Goal: Task Accomplishment & Management: Manage account settings

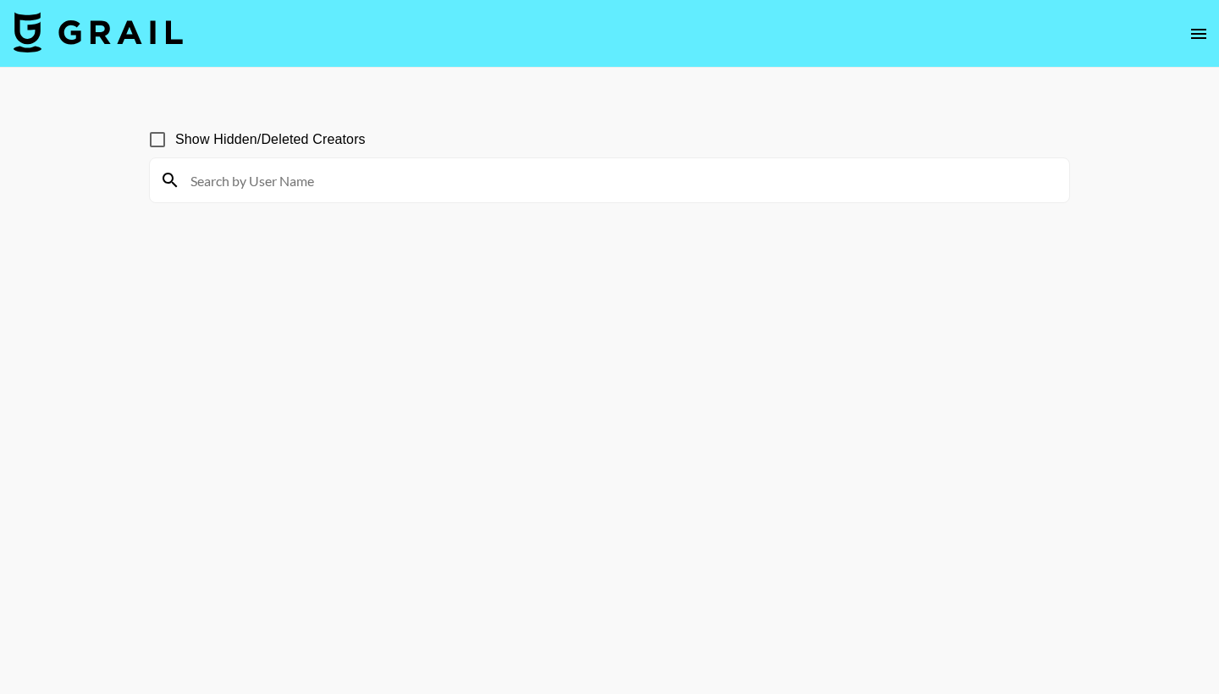
click at [458, 181] on input at bounding box center [619, 180] width 879 height 27
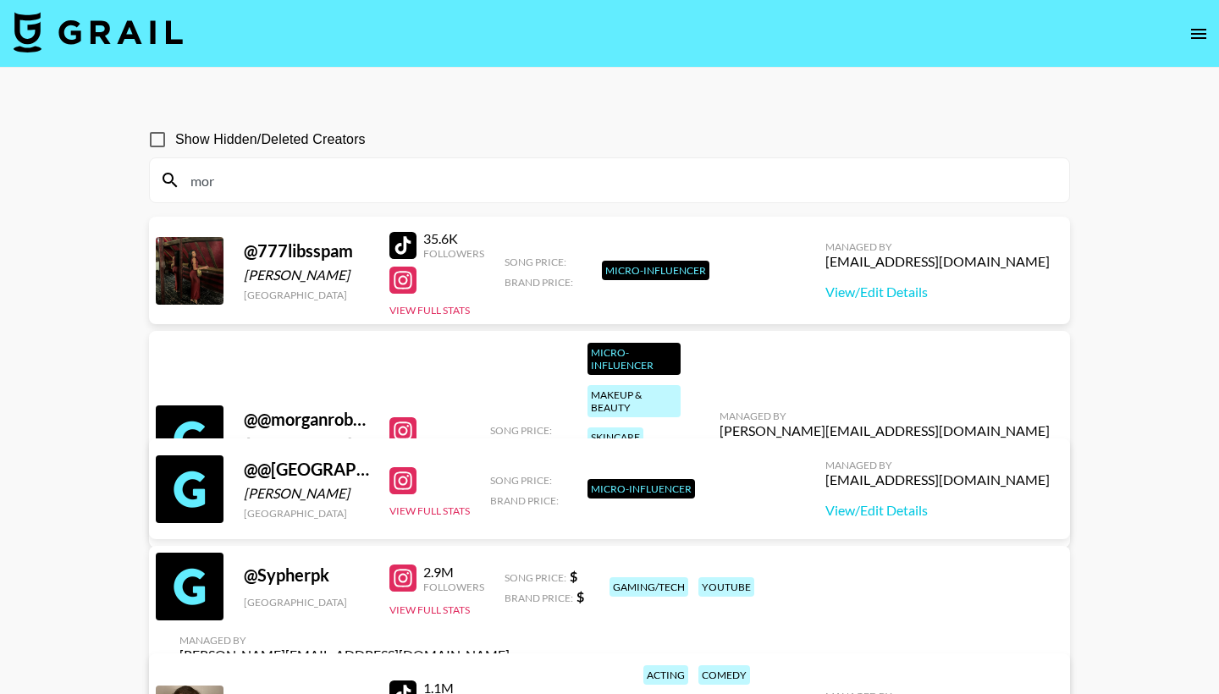
click at [405, 184] on input "mor" at bounding box center [619, 180] width 879 height 27
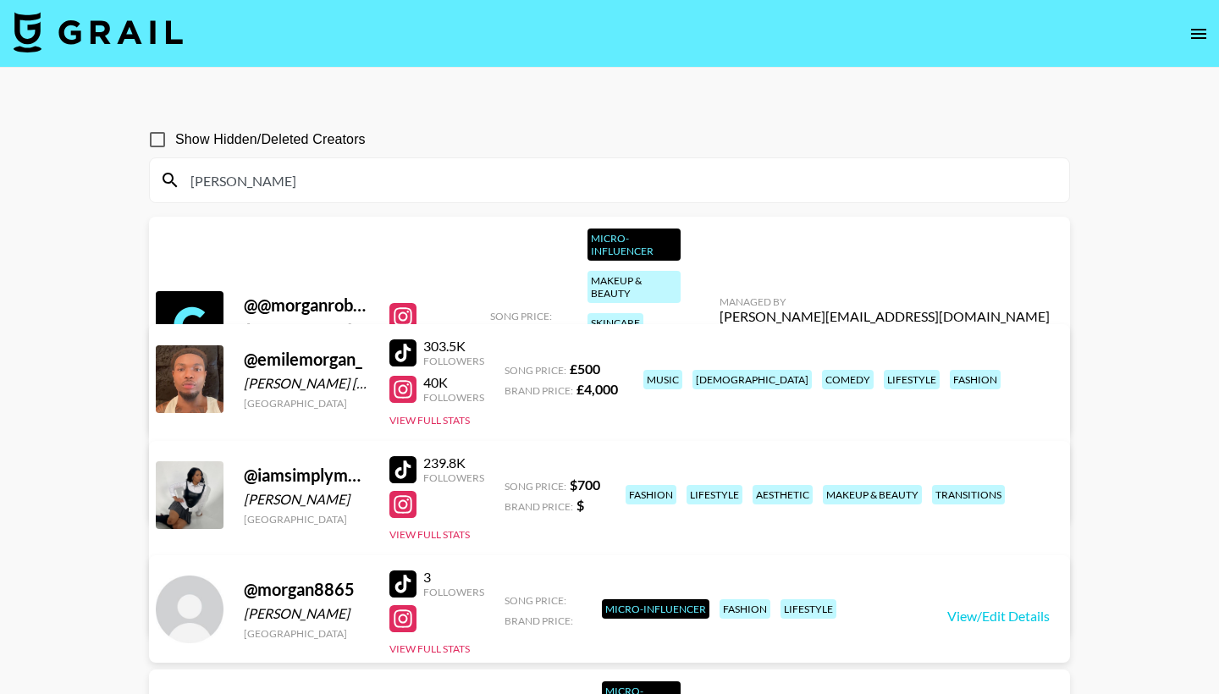
click at [455, 318] on div "@ @morganroberrts Morgan Roberts United States View Full Stats Song Price: Bran…" at bounding box center [609, 328] width 921 height 223
drag, startPoint x: 332, startPoint y: 183, endPoint x: 175, endPoint y: 174, distance: 156.8
click at [175, 174] on div "Morgan" at bounding box center [609, 180] width 919 height 44
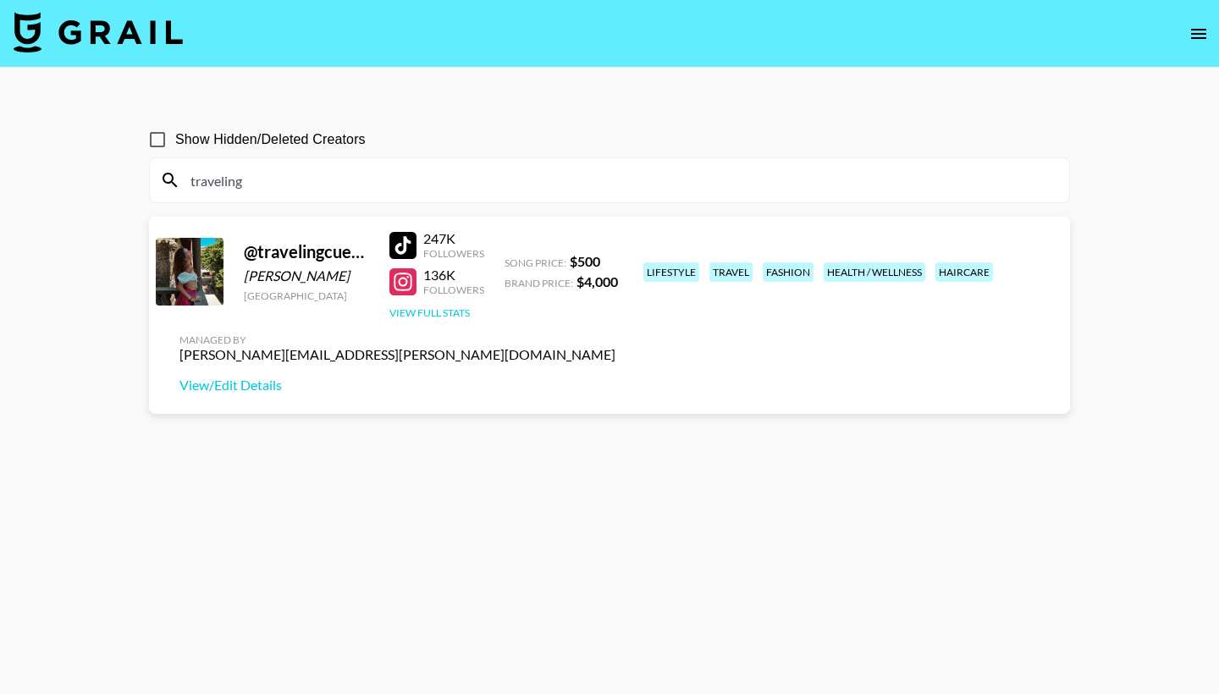
type input "traveling"
click at [419, 317] on button "View Full Stats" at bounding box center [429, 312] width 80 height 13
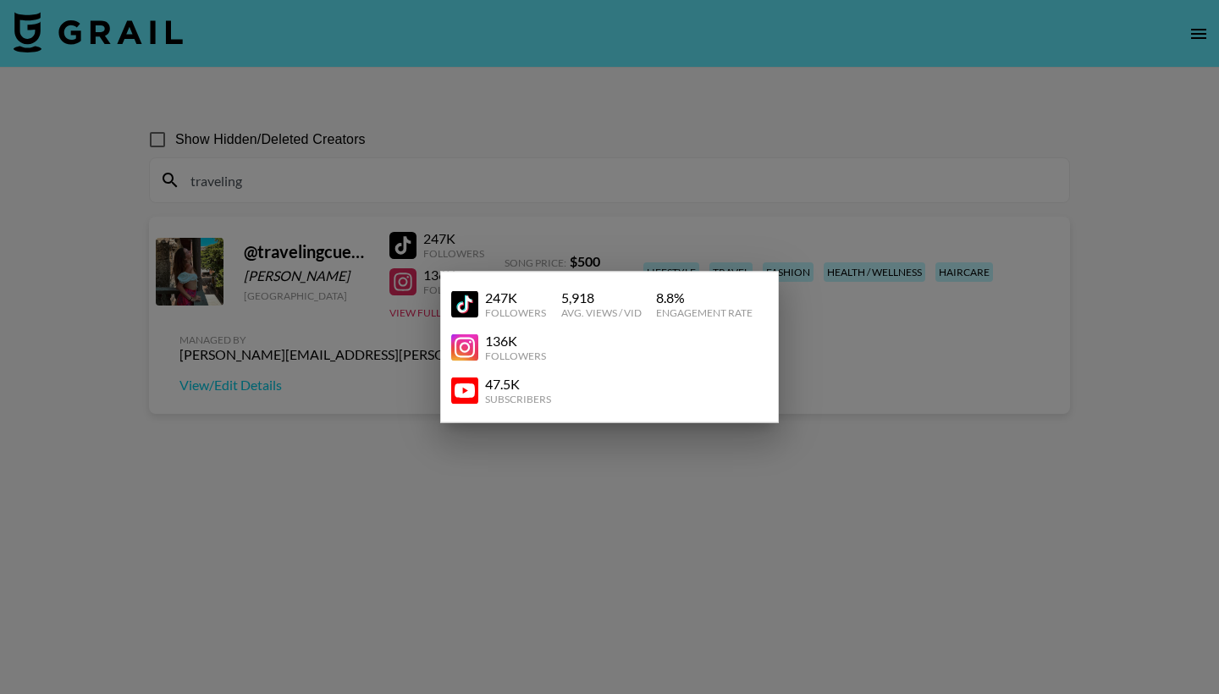
click at [407, 369] on div at bounding box center [609, 347] width 1219 height 694
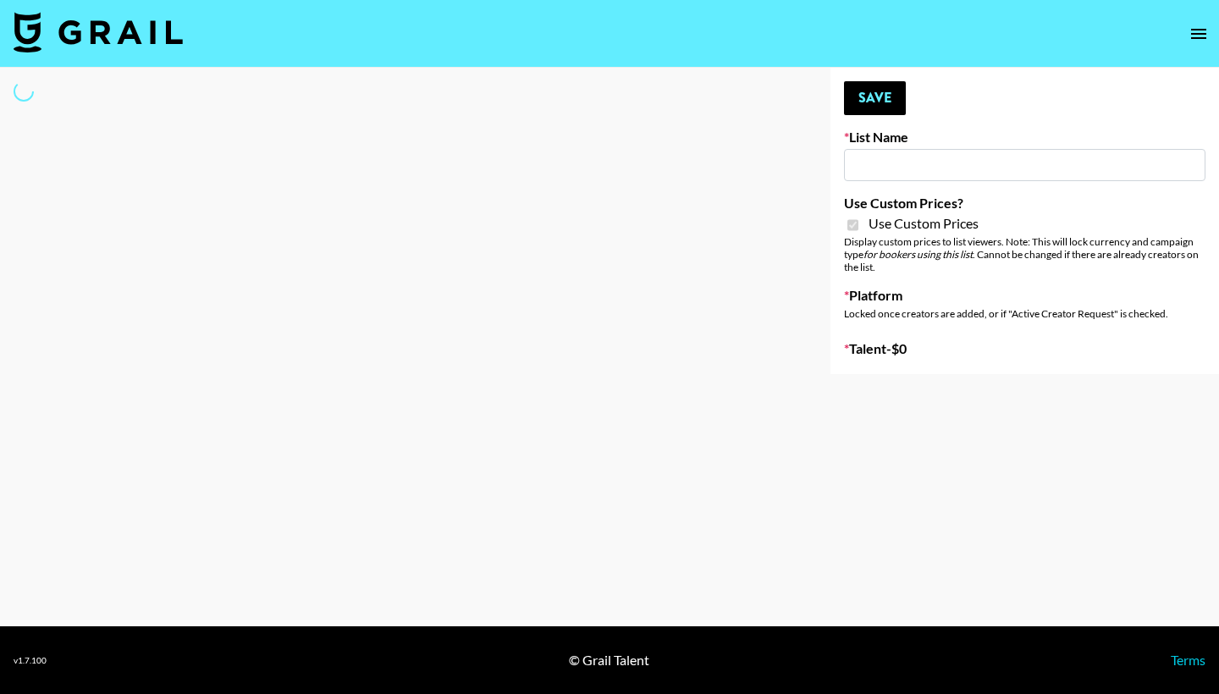
type input "[PERSON_NAME] (IG)"
checkbox input "true"
select select "Brand"
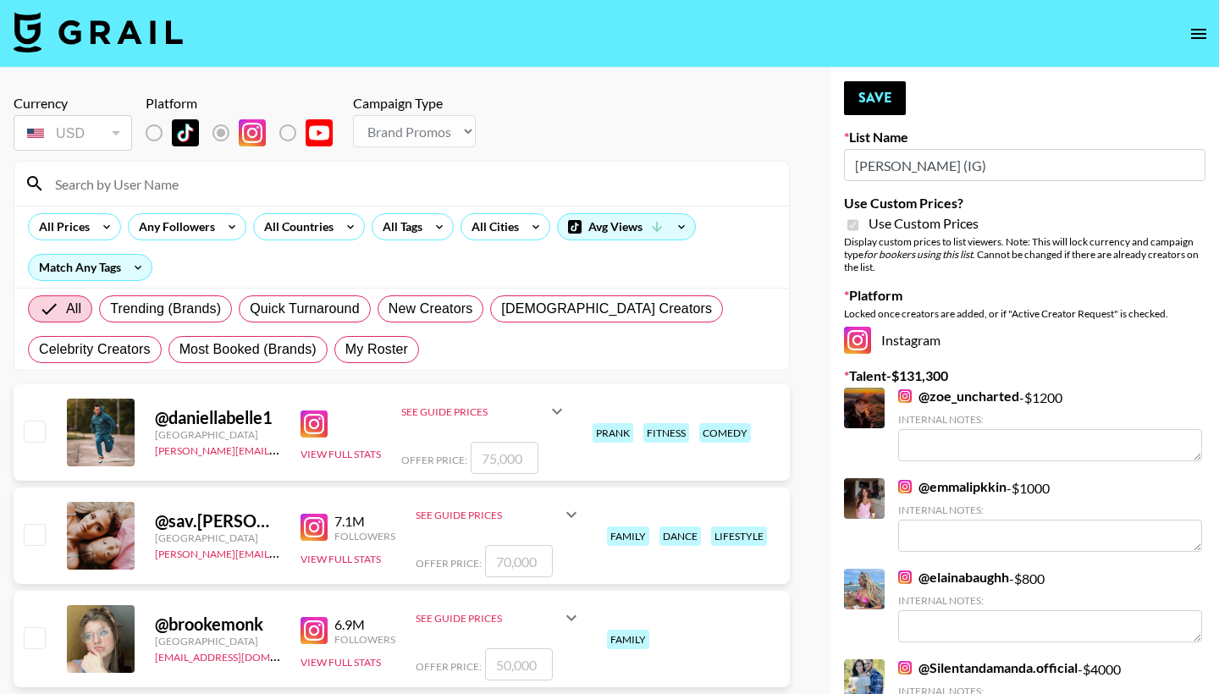
click at [334, 185] on input at bounding box center [412, 183] width 734 height 27
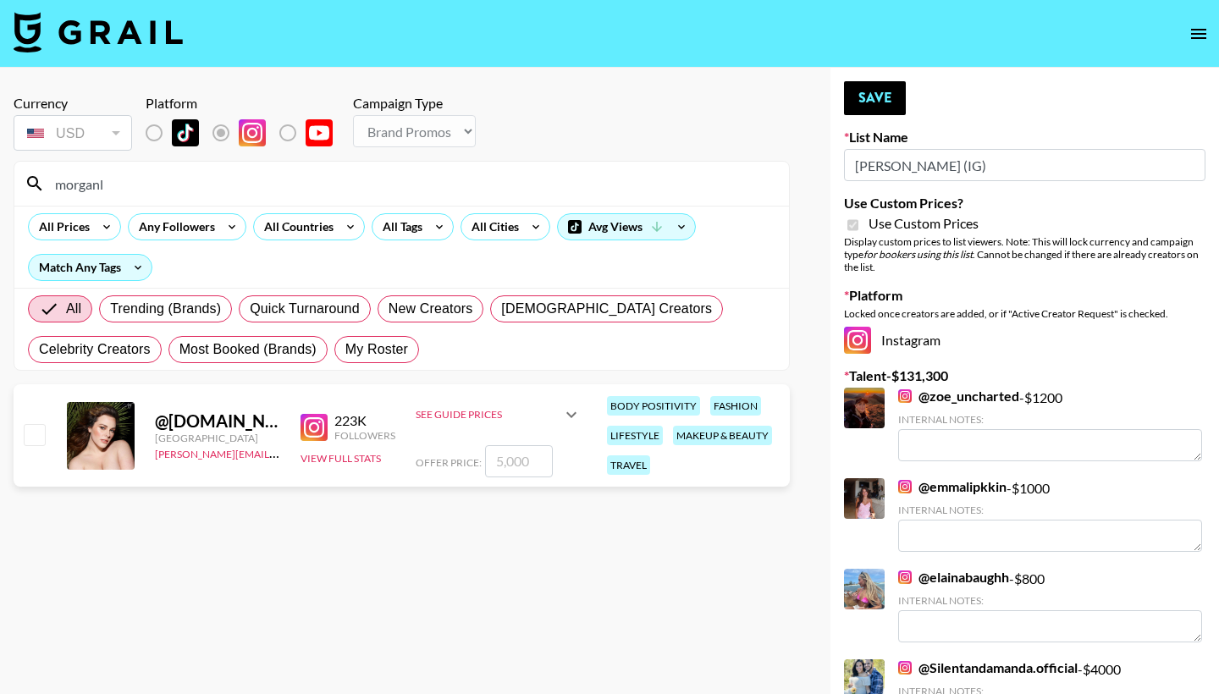
type input "morganl"
click at [31, 437] on input "checkbox" at bounding box center [34, 434] width 20 height 20
checkbox input "true"
type input "5000"
click at [501, 465] on input "5000" at bounding box center [519, 461] width 68 height 32
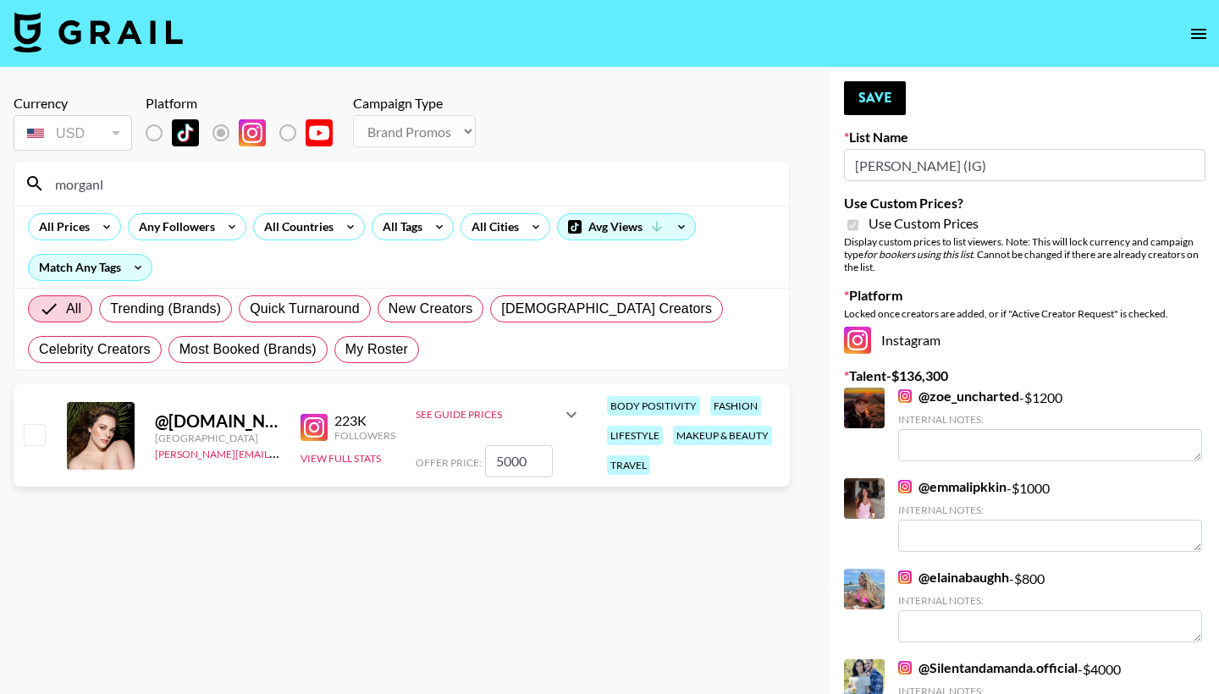
checkbox input "false"
checkbox input "true"
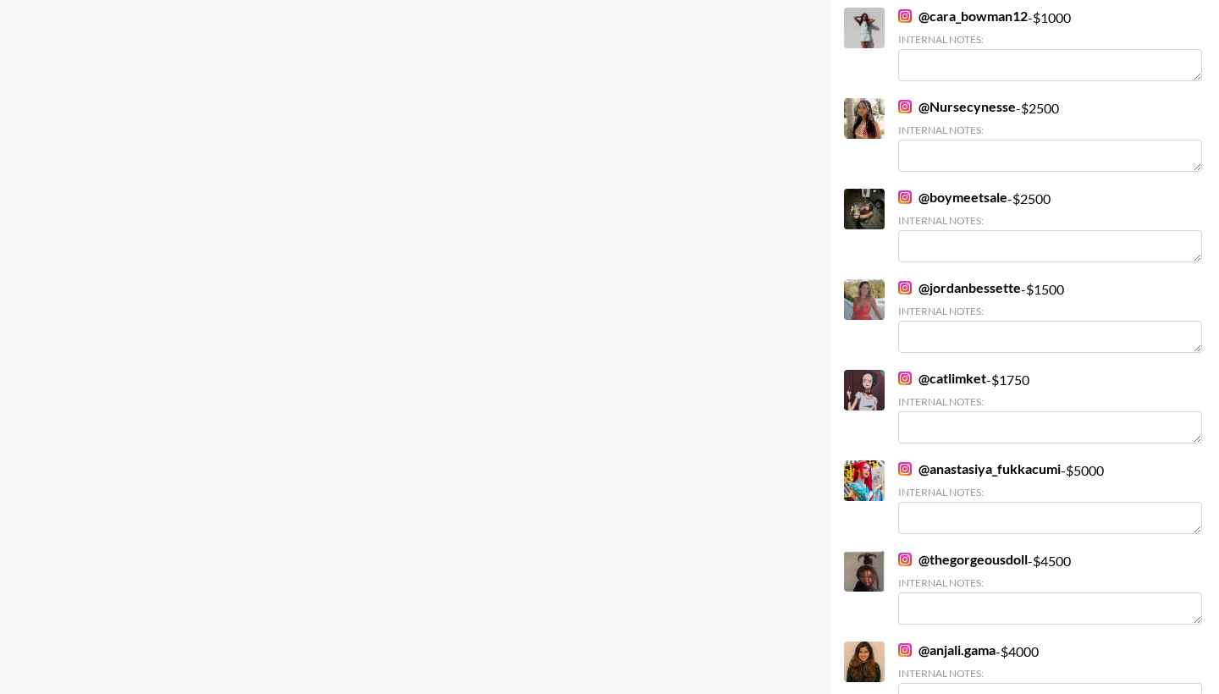
scroll to position [1270, 0]
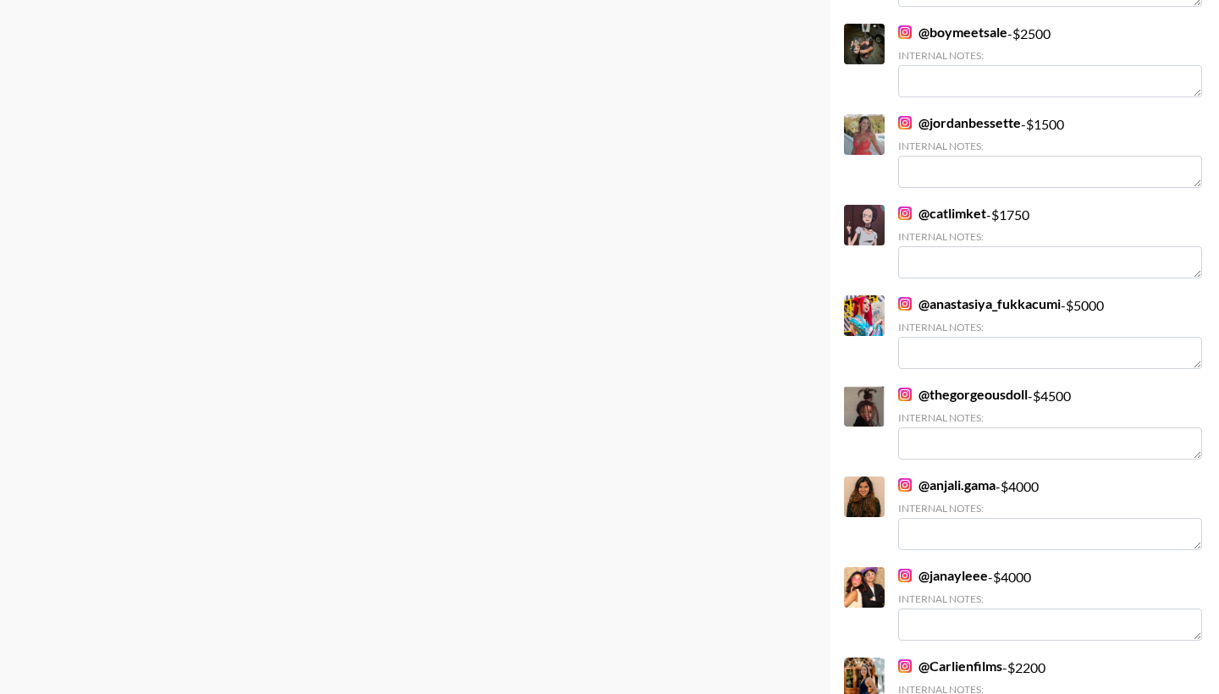
click at [987, 394] on link "@ thegorgeousdoll" at bounding box center [963, 394] width 130 height 17
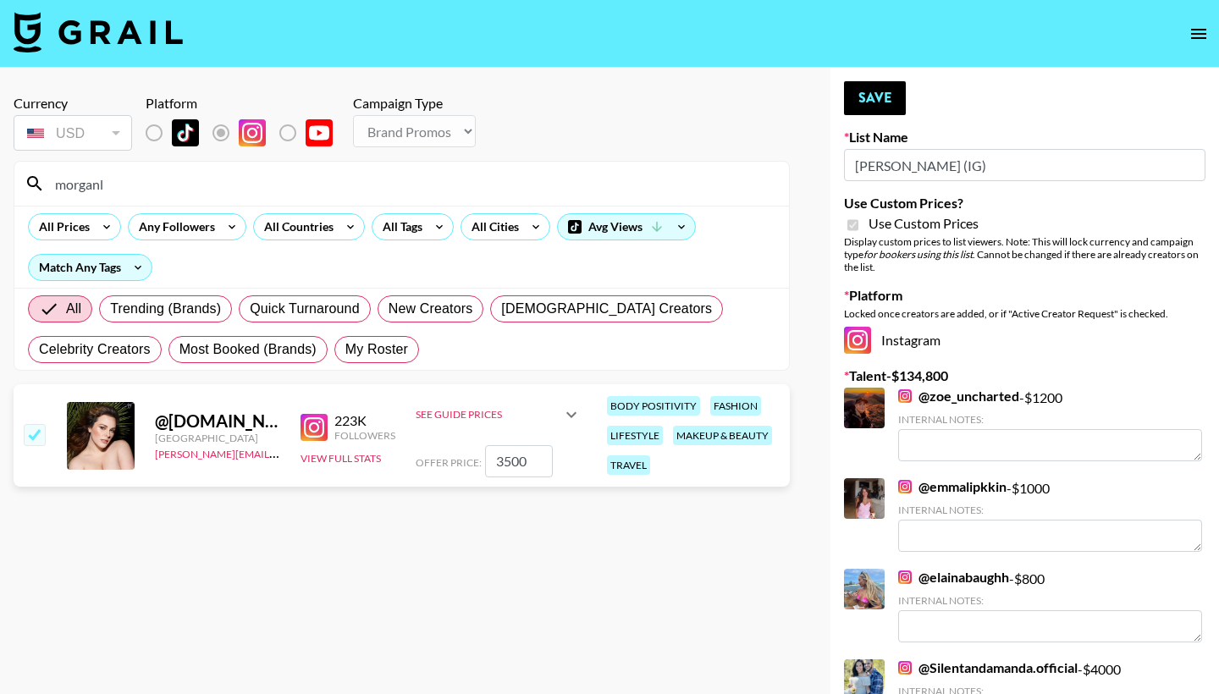
scroll to position [0, 0]
click at [499, 465] on input "3500" at bounding box center [519, 461] width 68 height 32
type input "300"
checkbox input "false"
checkbox input "true"
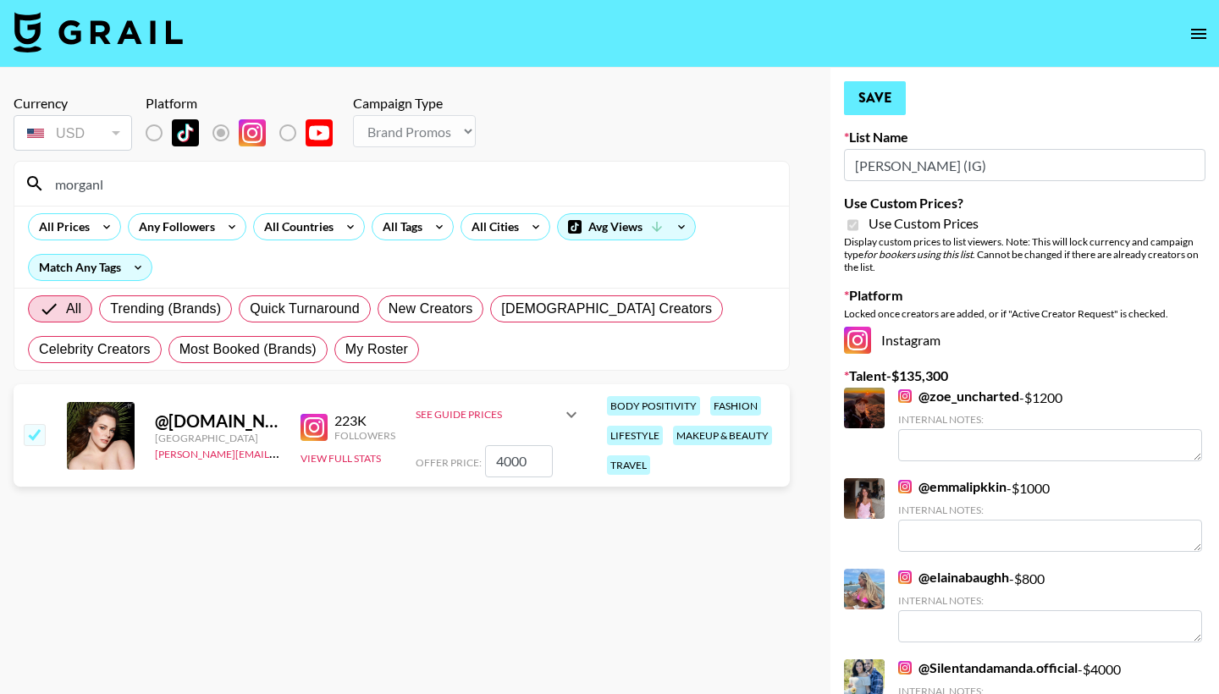
type input "4000"
click at [875, 98] on button "Save" at bounding box center [875, 98] width 62 height 34
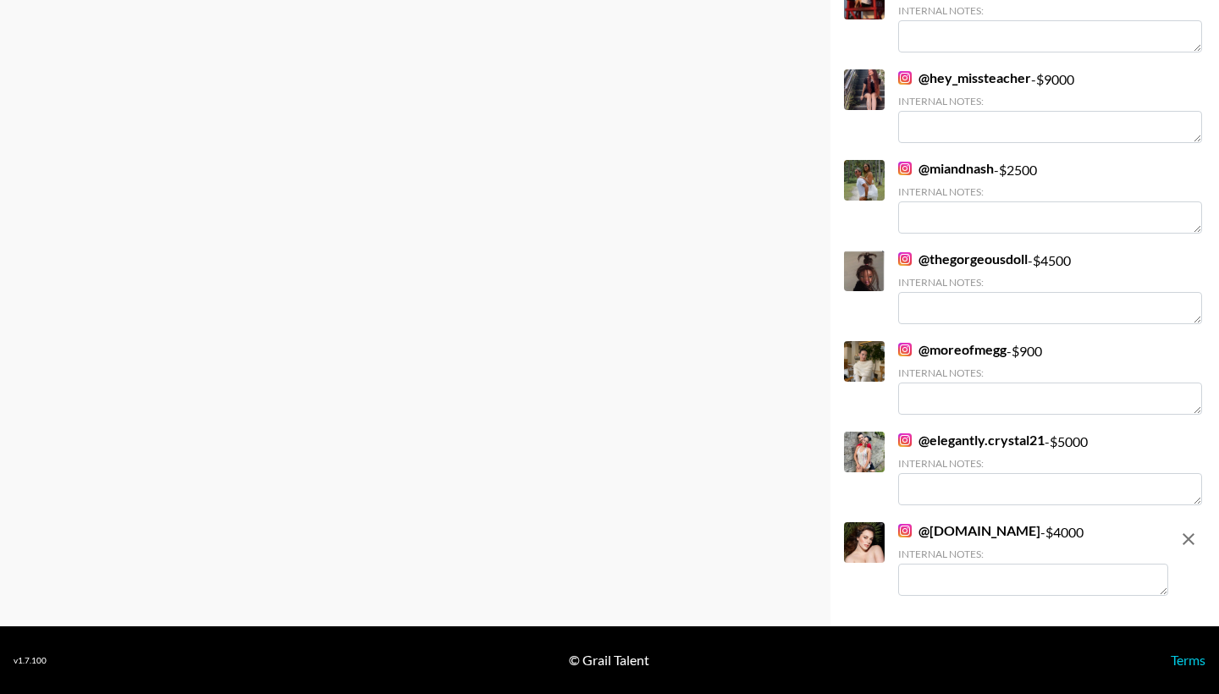
scroll to position [3723, 0]
click at [946, 442] on link "@ elegantly.crystal21" at bounding box center [971, 440] width 146 height 17
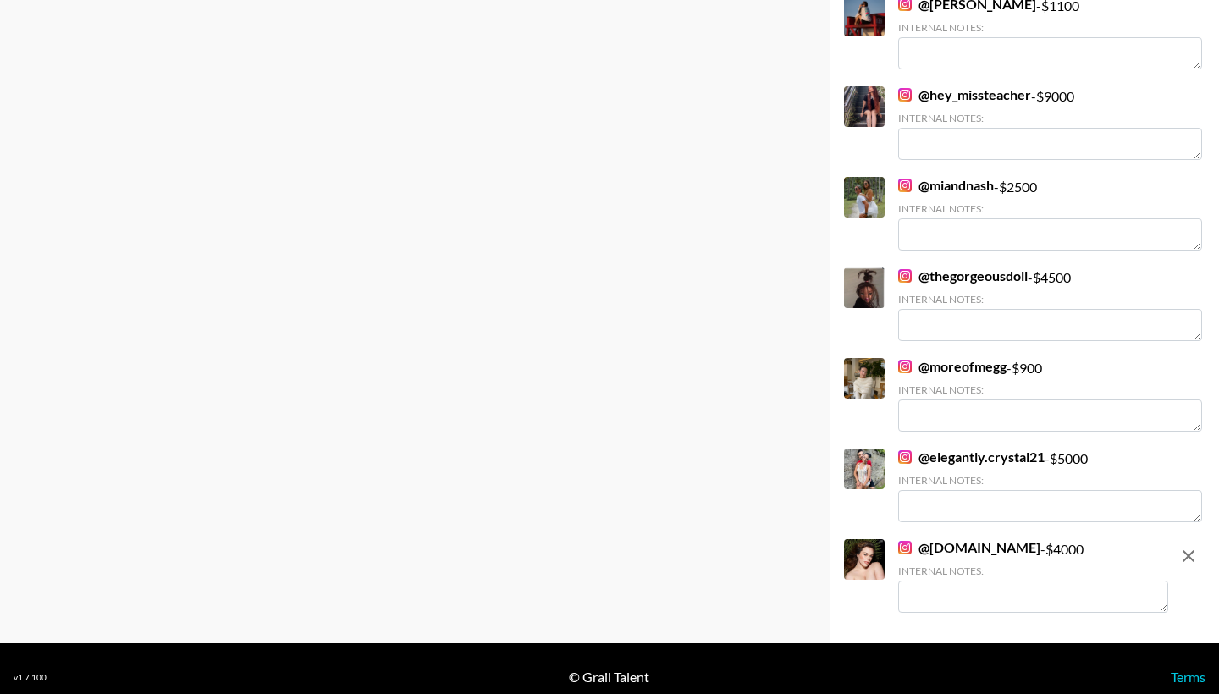
scroll to position [3700, 0]
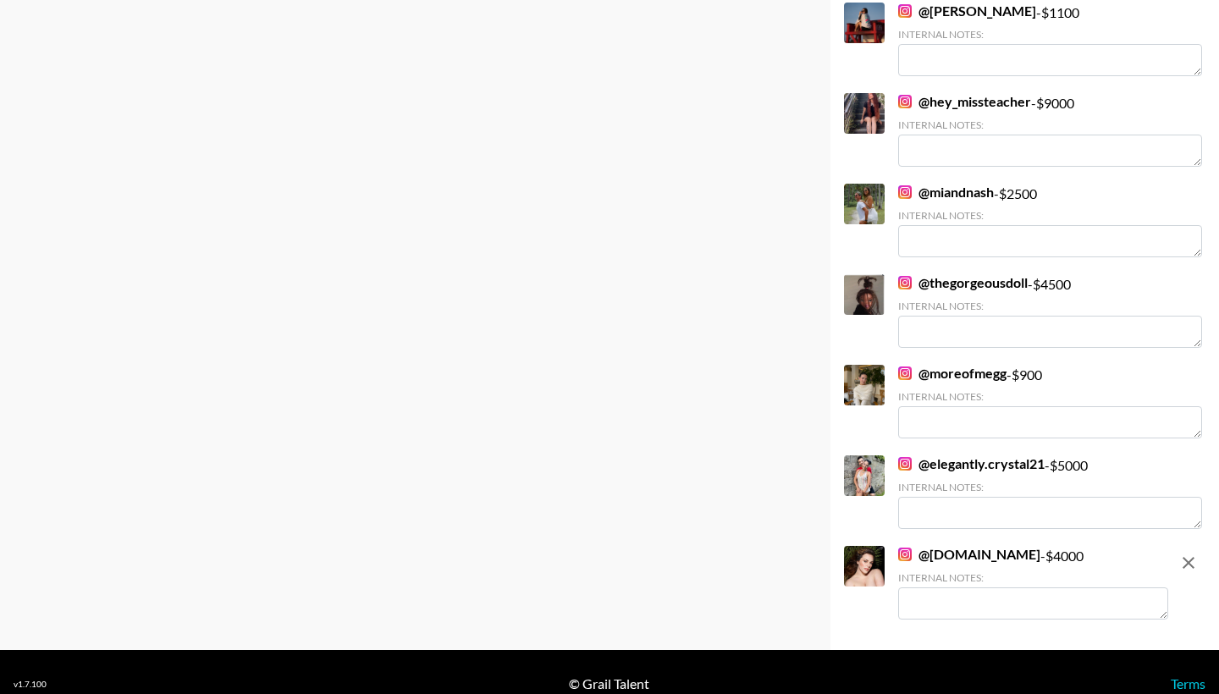
click at [965, 282] on link "@ thegorgeousdoll" at bounding box center [963, 282] width 130 height 17
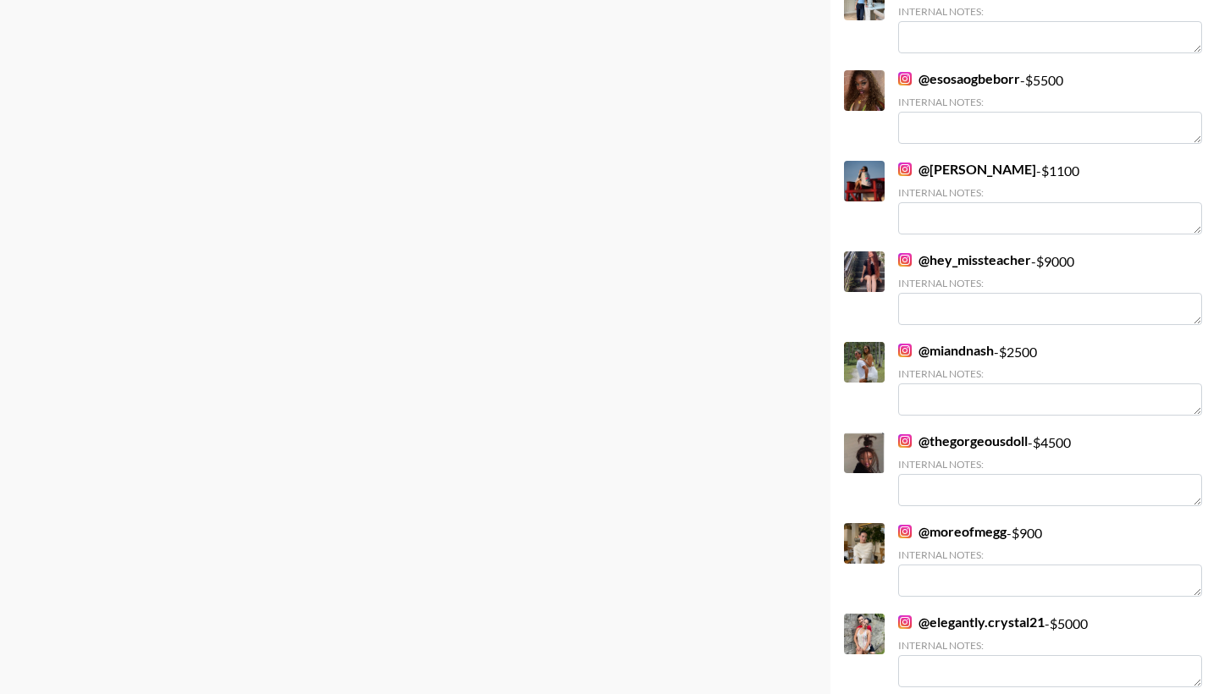
scroll to position [3541, 0]
click at [920, 348] on link "@ miandnash" at bounding box center [946, 350] width 96 height 17
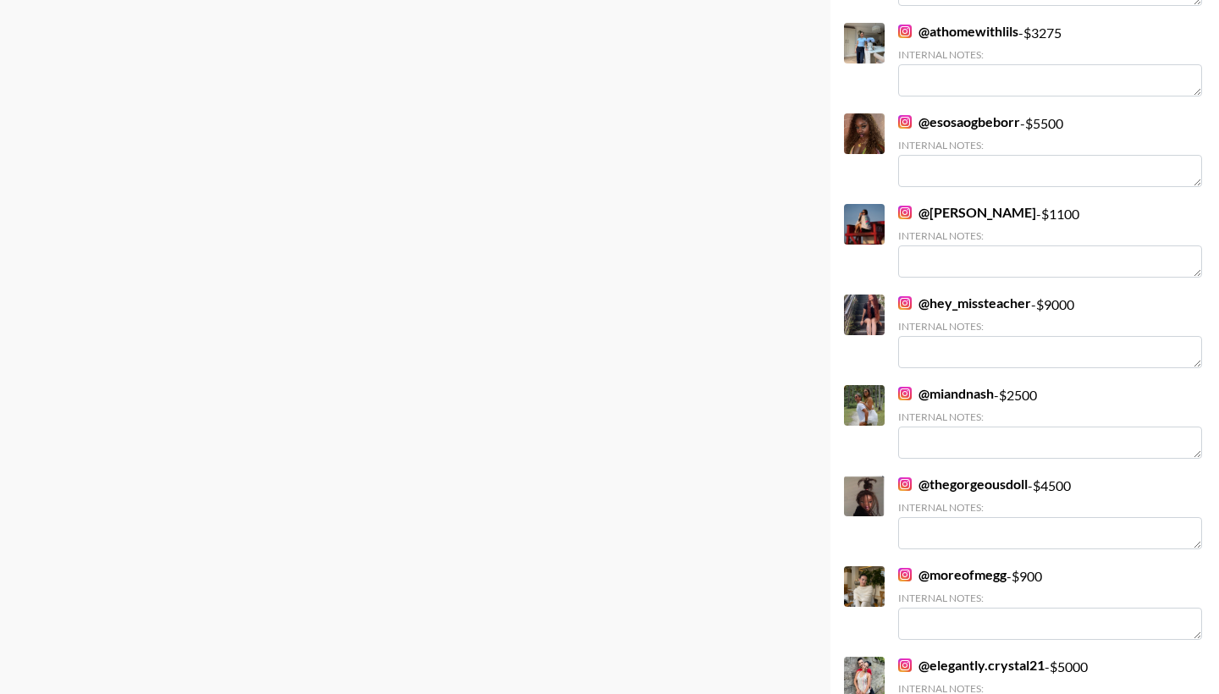
scroll to position [3497, 0]
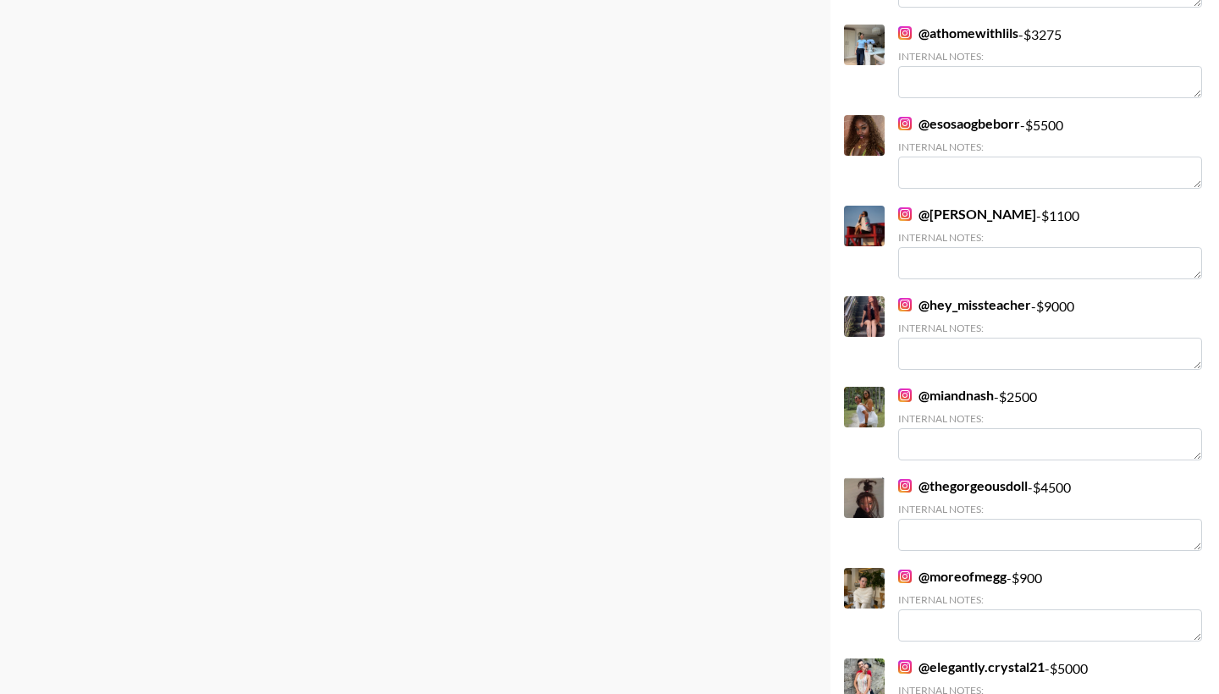
click at [930, 304] on link "@ hey_missteacher" at bounding box center [964, 304] width 133 height 17
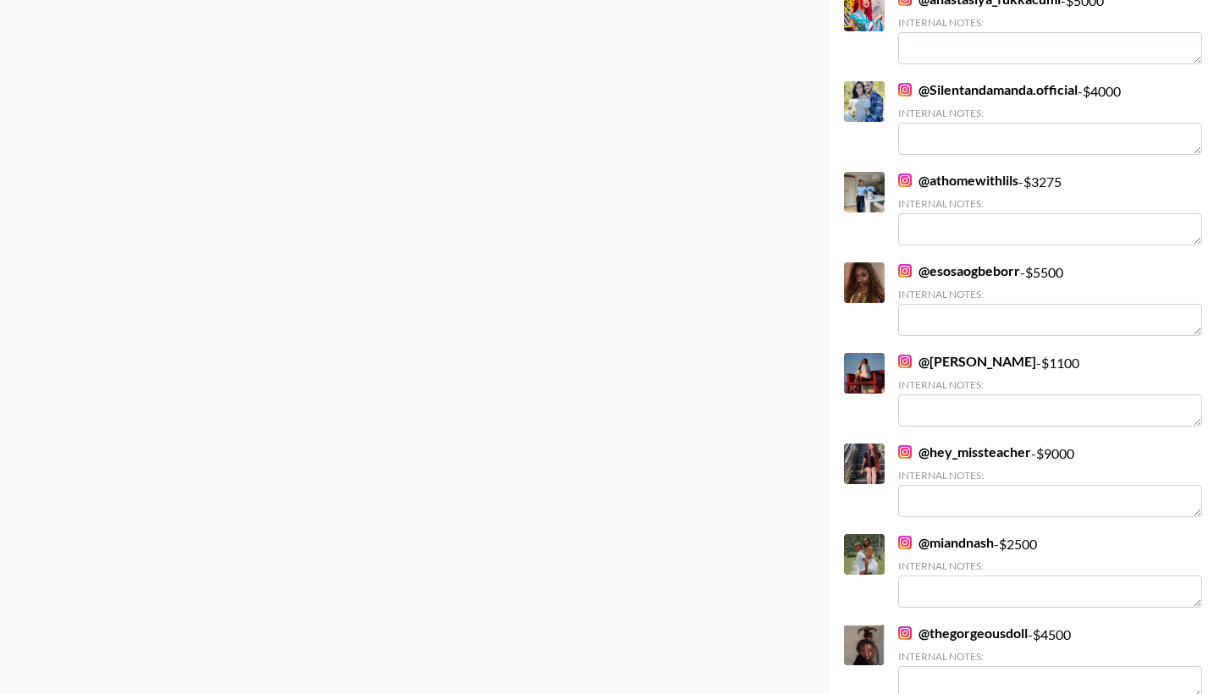
scroll to position [3351, 0]
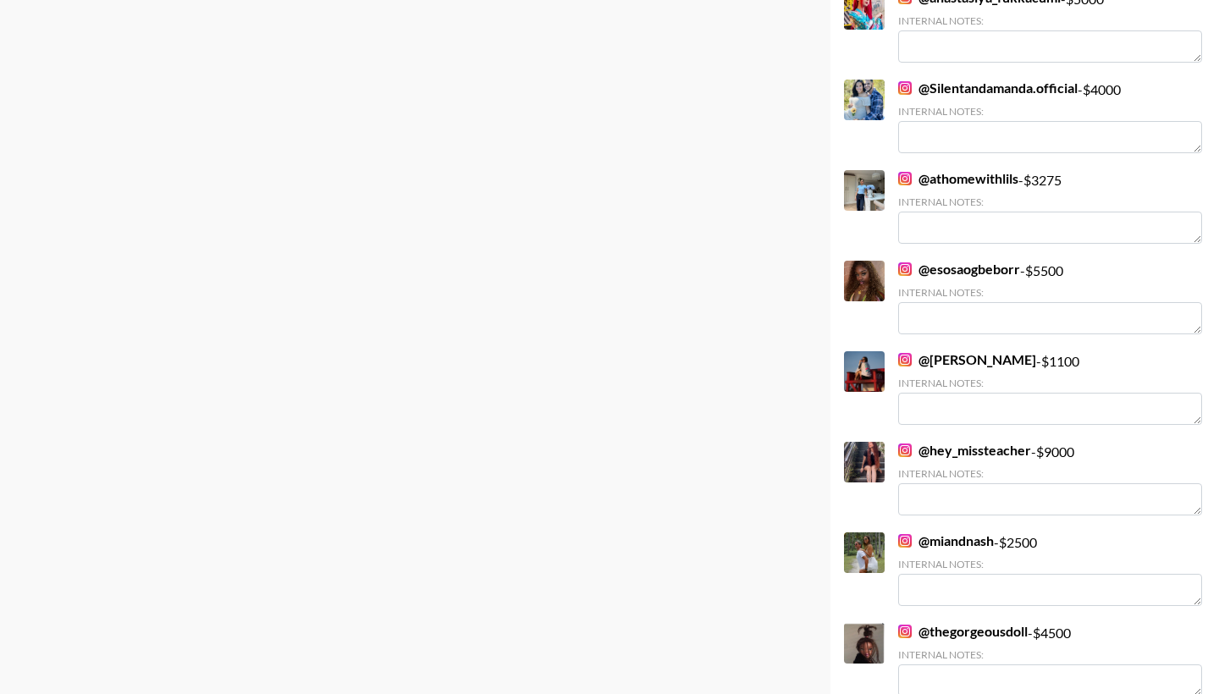
click at [954, 264] on link "@ esosaogbeborr" at bounding box center [959, 269] width 122 height 17
click at [955, 355] on link "@ [PERSON_NAME]" at bounding box center [967, 359] width 138 height 17
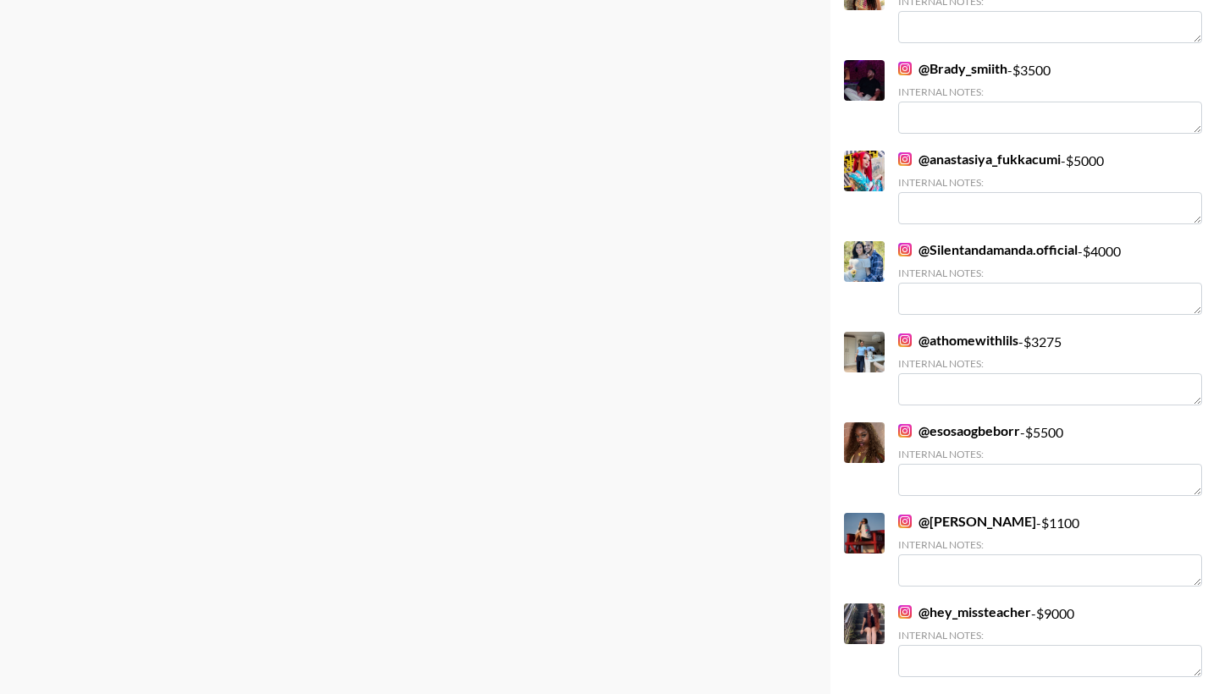
scroll to position [3146, 0]
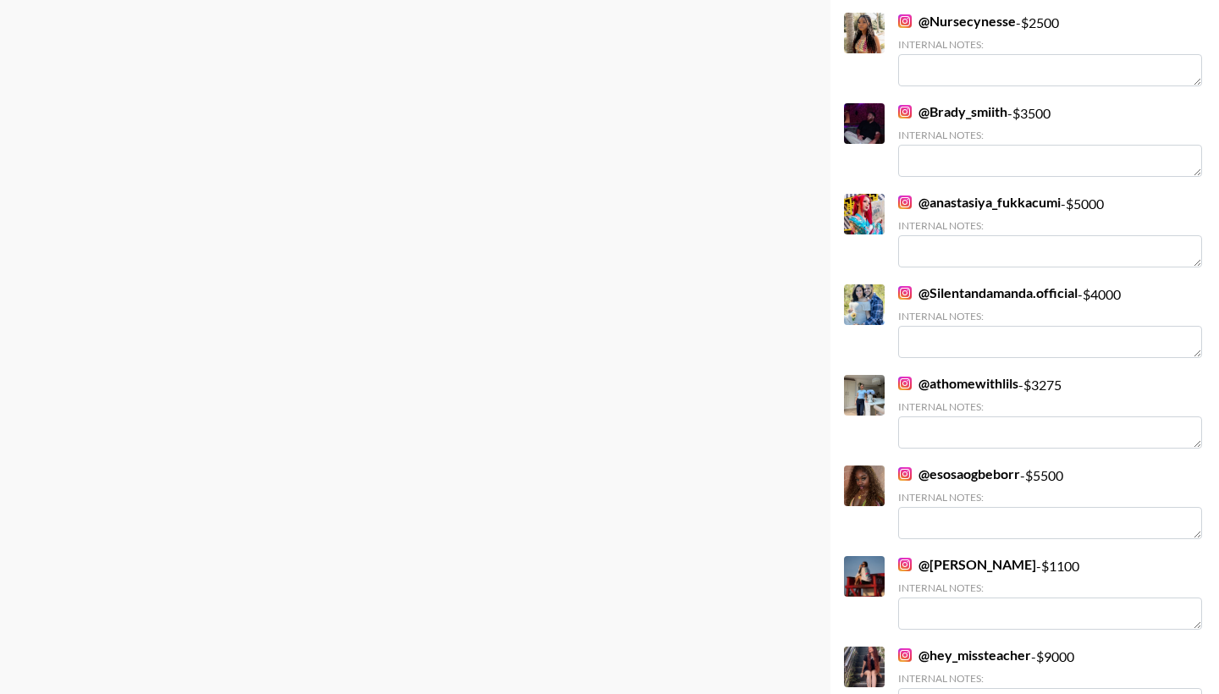
click at [945, 289] on link "@ Silentandamanda.official" at bounding box center [987, 292] width 179 height 17
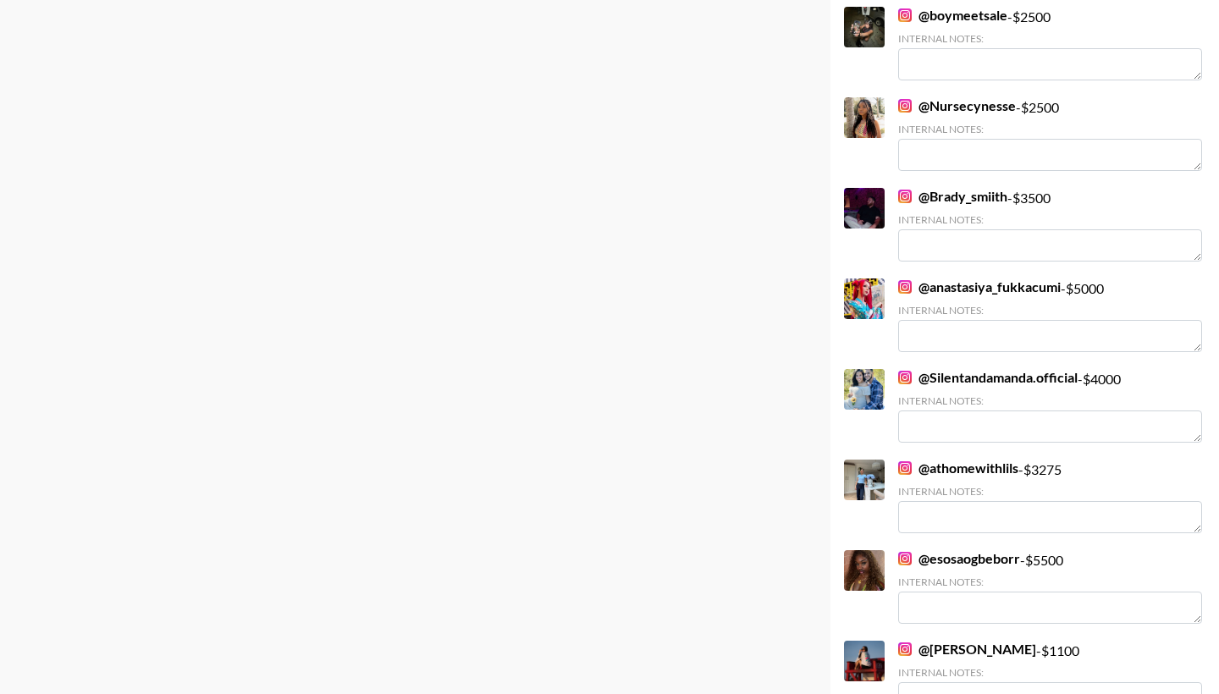
scroll to position [3055, 0]
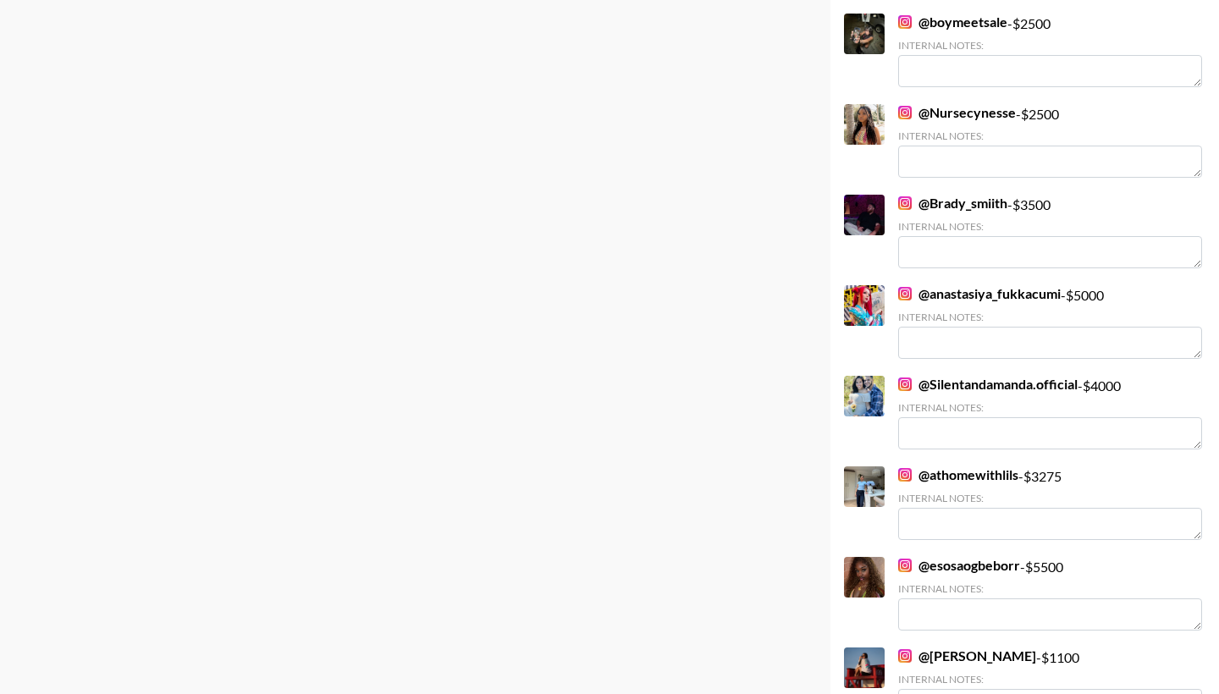
click at [941, 293] on link "@ anastasiya_fukkacumi" at bounding box center [979, 293] width 163 height 17
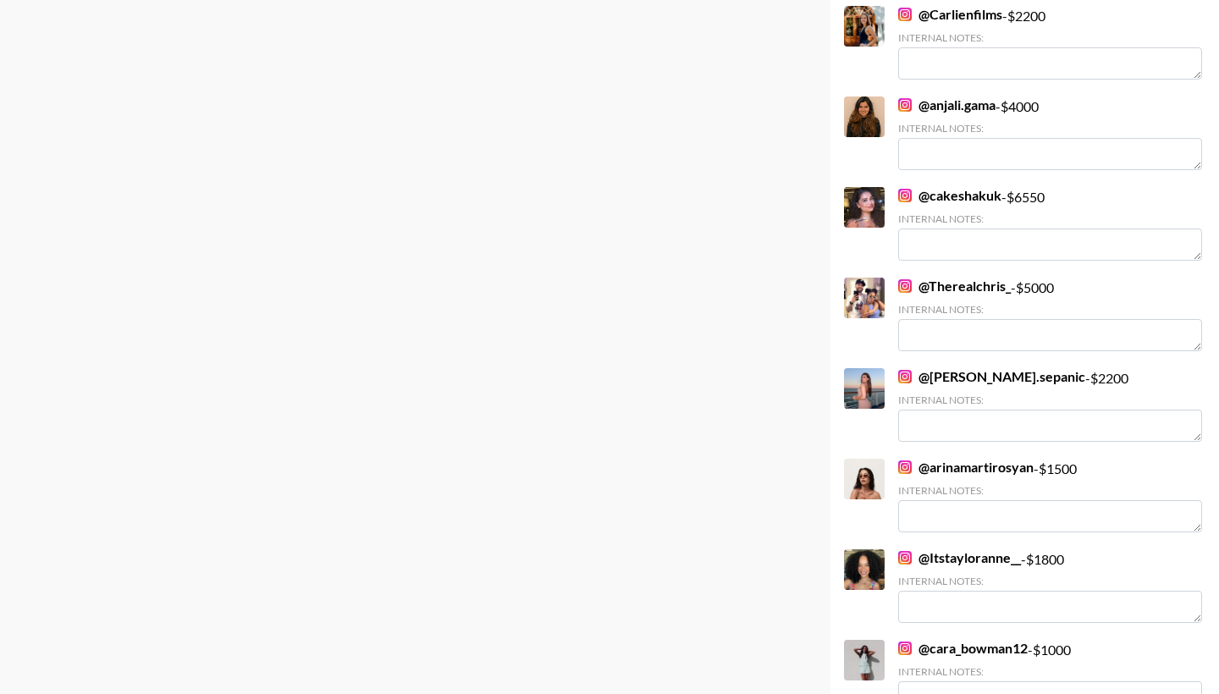
scroll to position [874, 0]
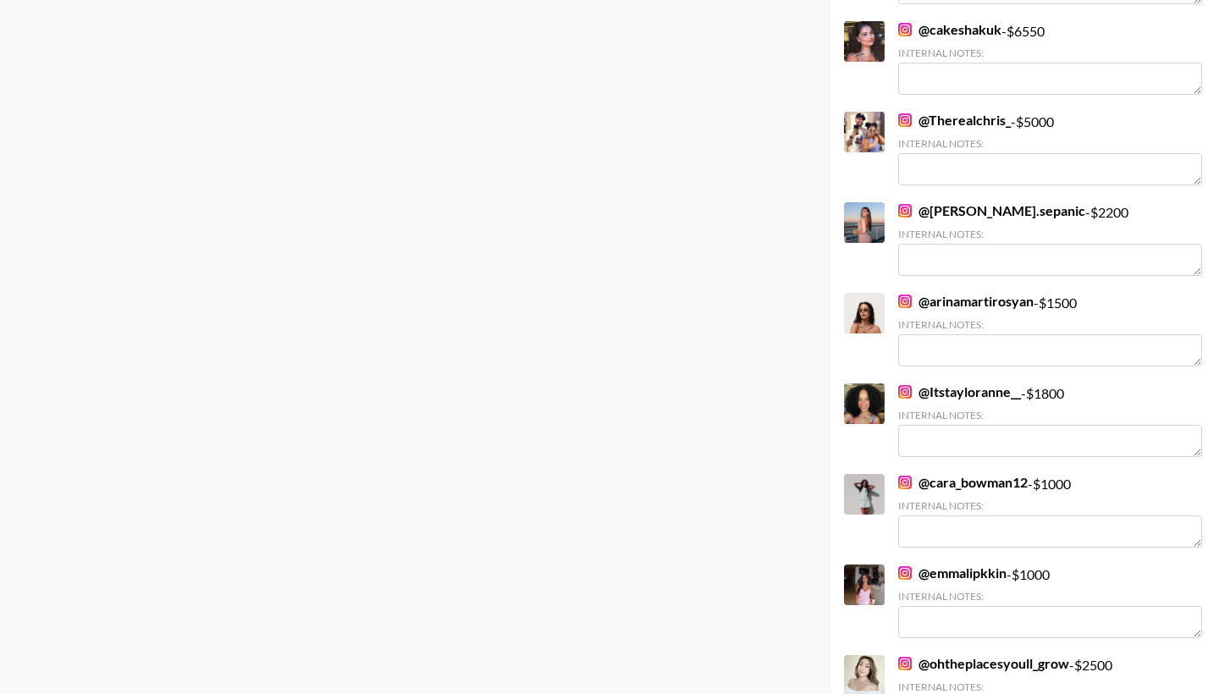
click at [954, 393] on link "@ Itstayloranne__" at bounding box center [959, 391] width 123 height 17
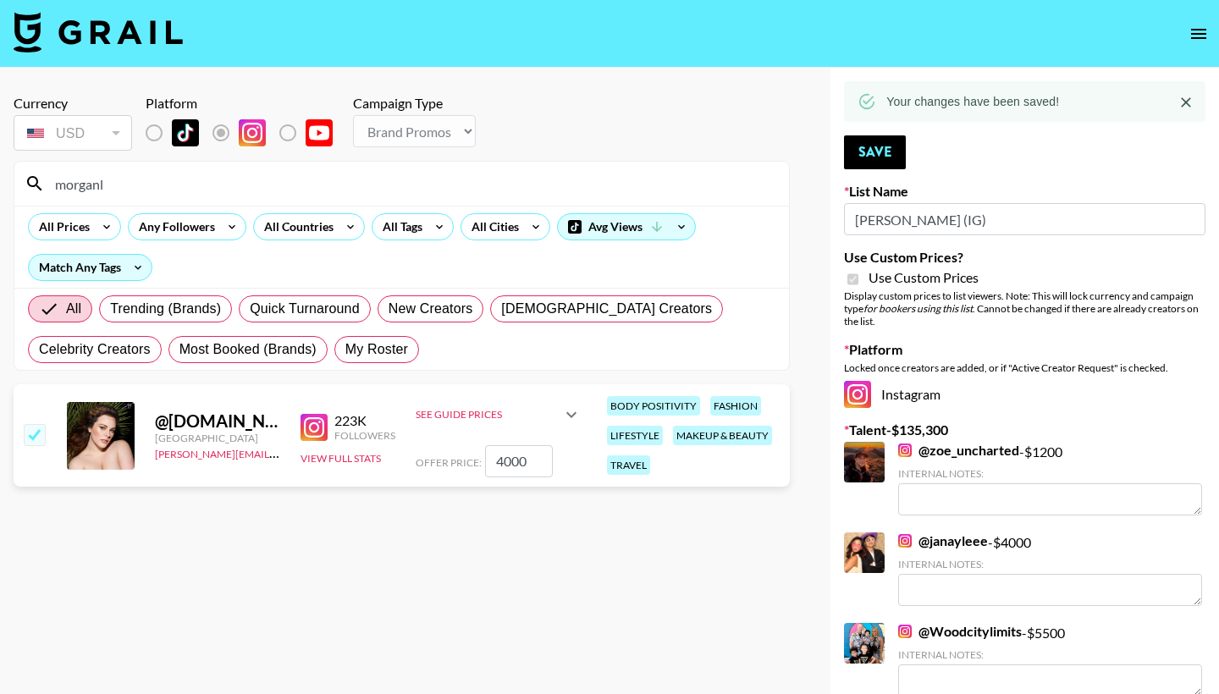
scroll to position [0, 0]
drag, startPoint x: 130, startPoint y: 185, endPoint x: 47, endPoint y: 173, distance: 83.0
click at [47, 174] on input "morganl" at bounding box center [412, 183] width 734 height 27
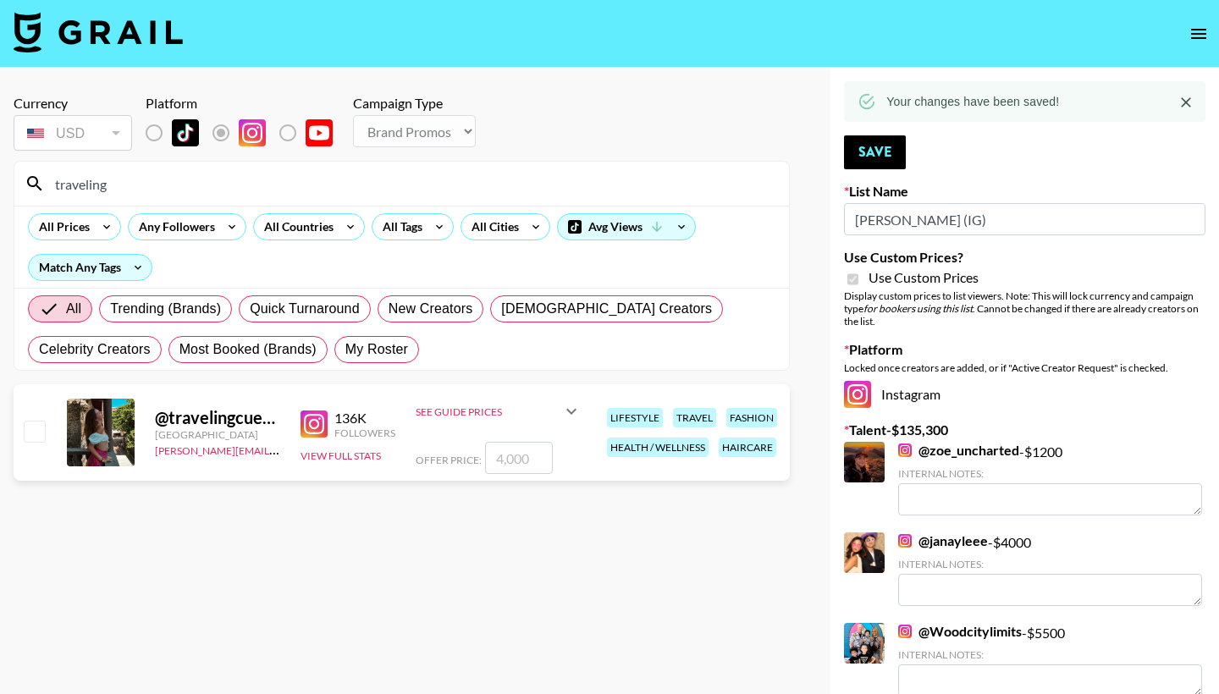
type input "traveling"
click at [35, 427] on input "checkbox" at bounding box center [34, 431] width 20 height 20
checkbox input "true"
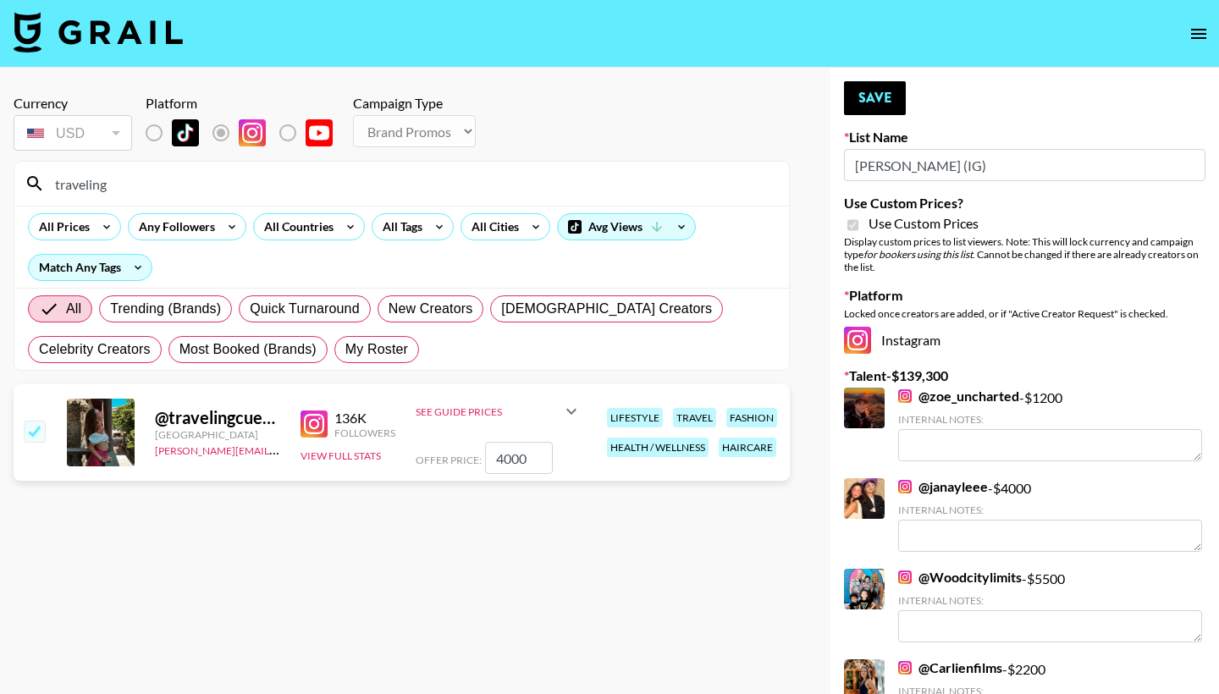
type input "4000"
click at [497, 466] on input "4000" at bounding box center [519, 458] width 68 height 32
click at [501, 459] on input "4000" at bounding box center [519, 458] width 68 height 32
checkbox input "false"
type input "3"
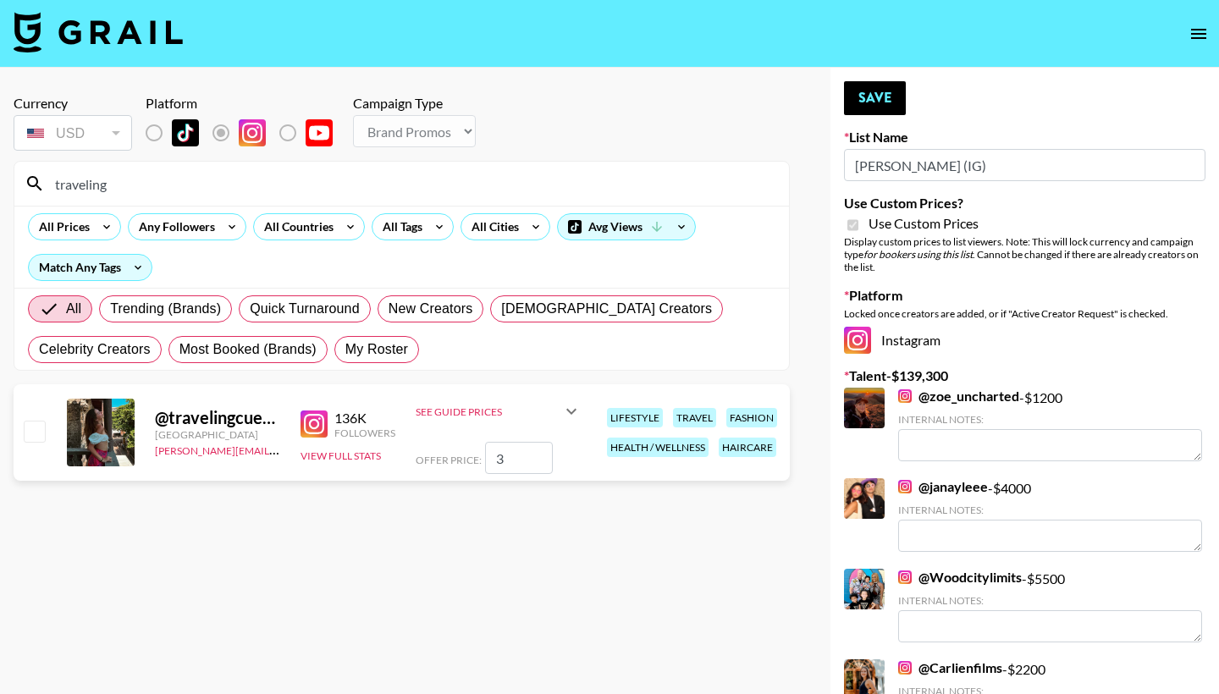
checkbox input "true"
click at [503, 462] on input "3000" at bounding box center [519, 458] width 68 height 32
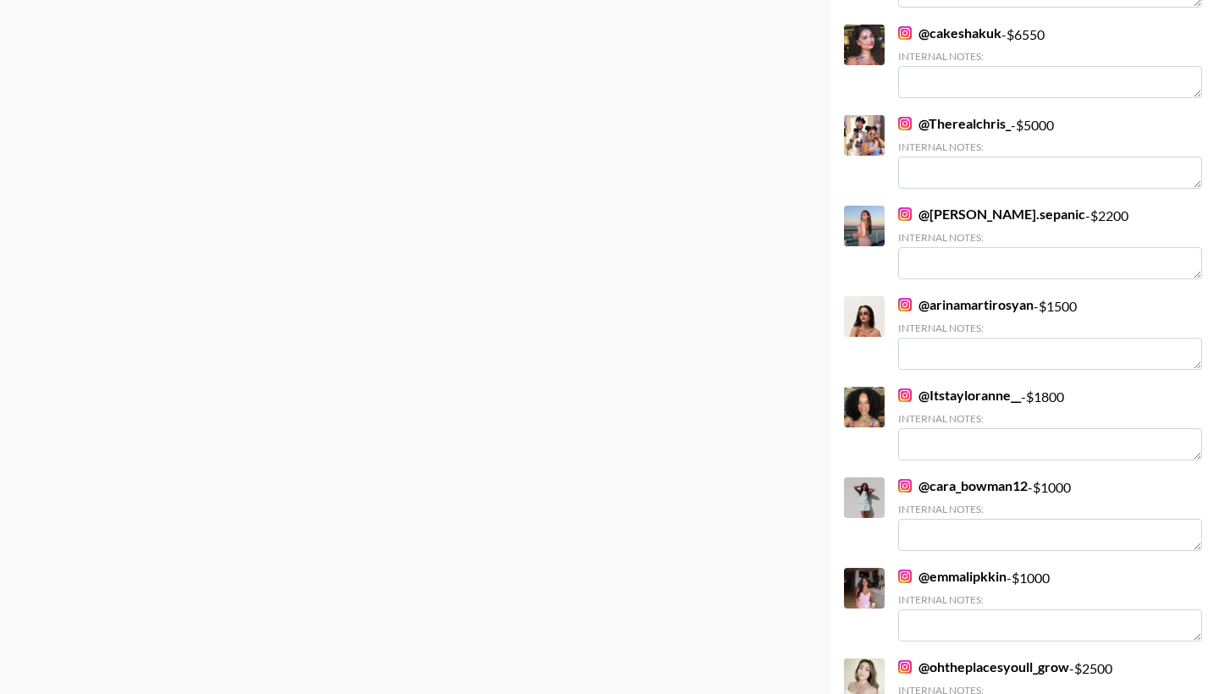
scroll to position [986, 0]
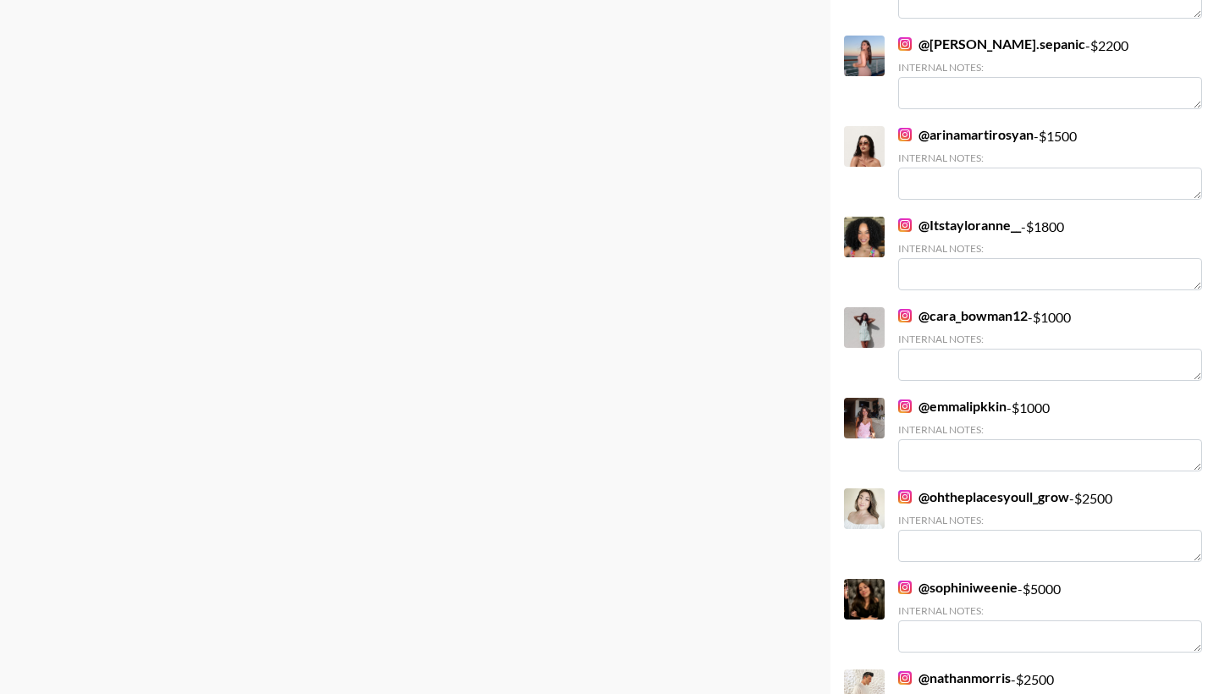
click at [960, 498] on link "@ ohtheplacesyoull_grow" at bounding box center [983, 496] width 171 height 17
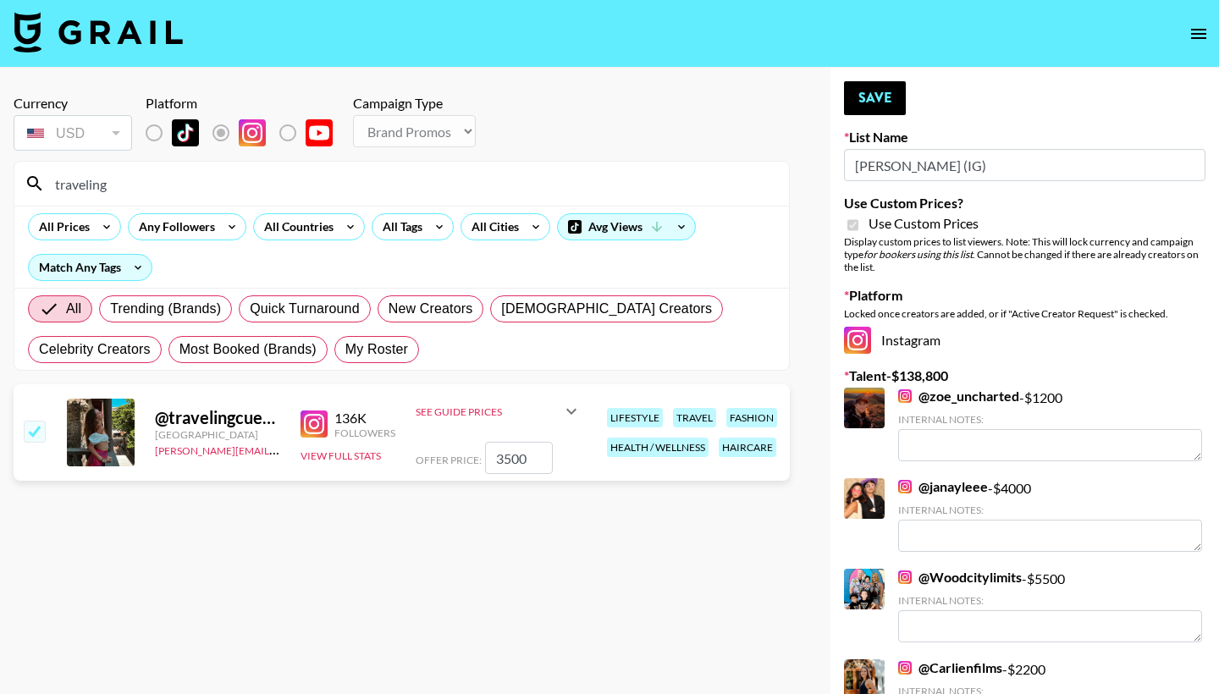
scroll to position [0, 0]
click at [512, 461] on input "3500" at bounding box center [519, 458] width 68 height 32
type input "3250"
click at [857, 101] on button "Save" at bounding box center [875, 98] width 62 height 34
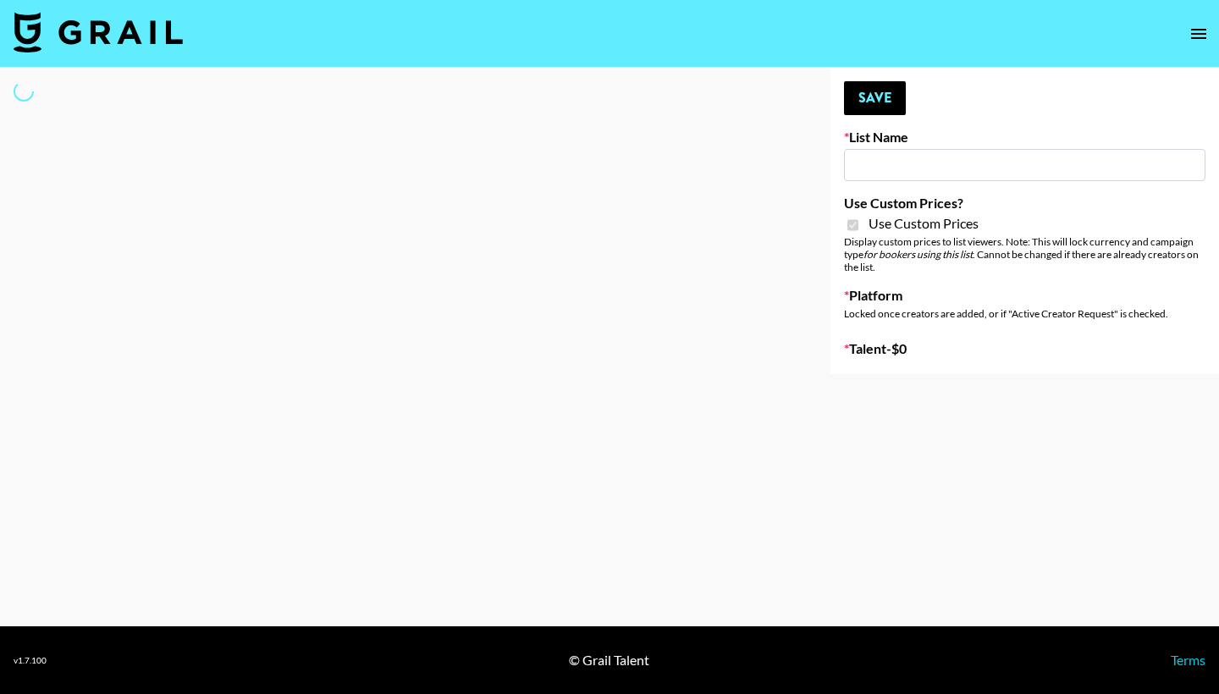
type input "[PERSON_NAME] (IG)"
checkbox input "true"
select select "Brand"
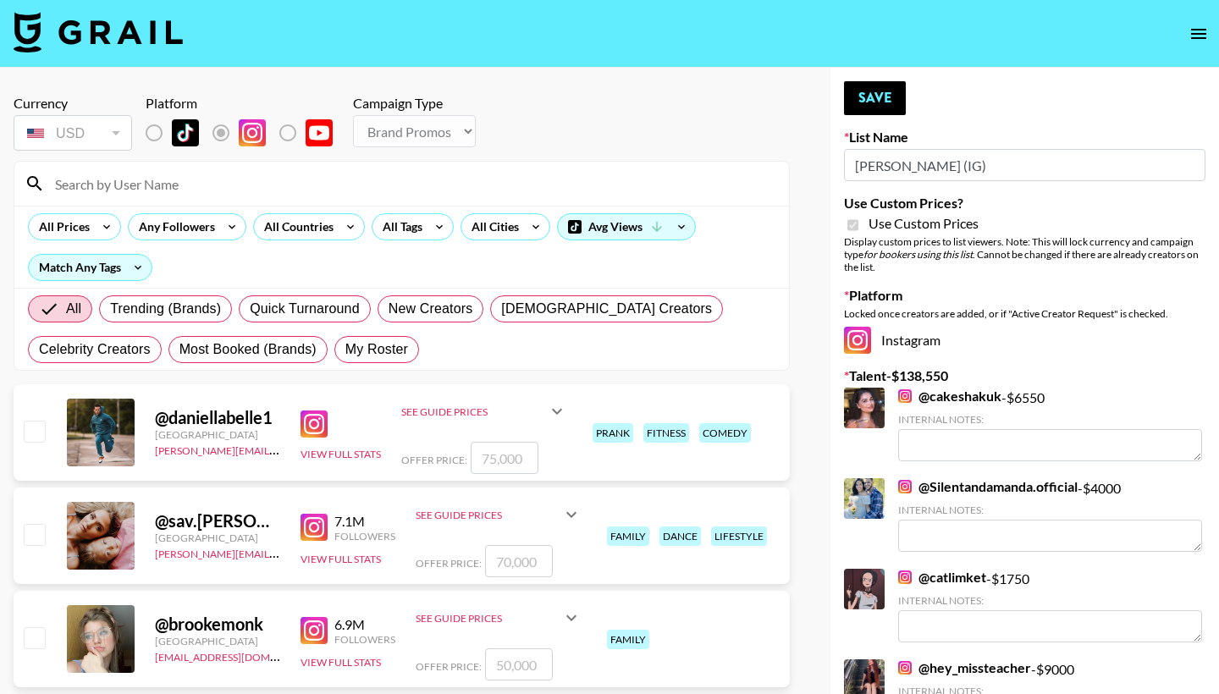
click at [300, 180] on input at bounding box center [412, 183] width 734 height 27
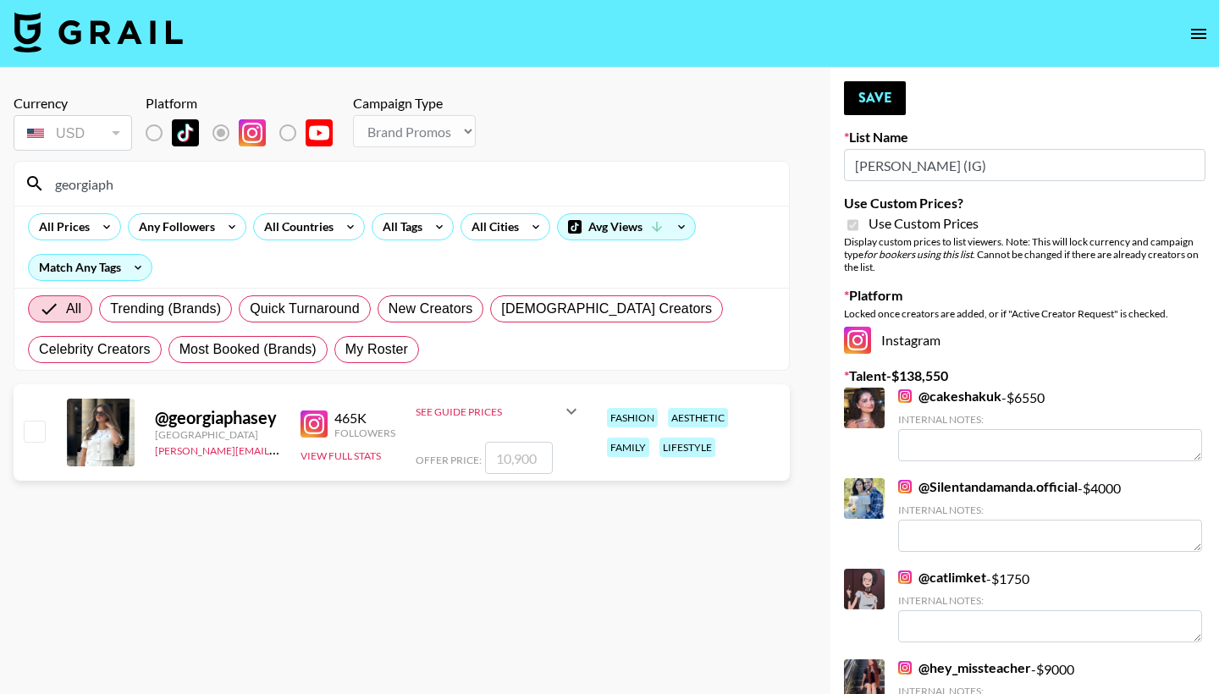
type input "georgiaph"
click at [29, 433] on input "checkbox" at bounding box center [34, 431] width 20 height 20
checkbox input "true"
click at [510, 458] on input "10900" at bounding box center [519, 458] width 68 height 32
click at [509, 458] on input "6000" at bounding box center [519, 458] width 68 height 32
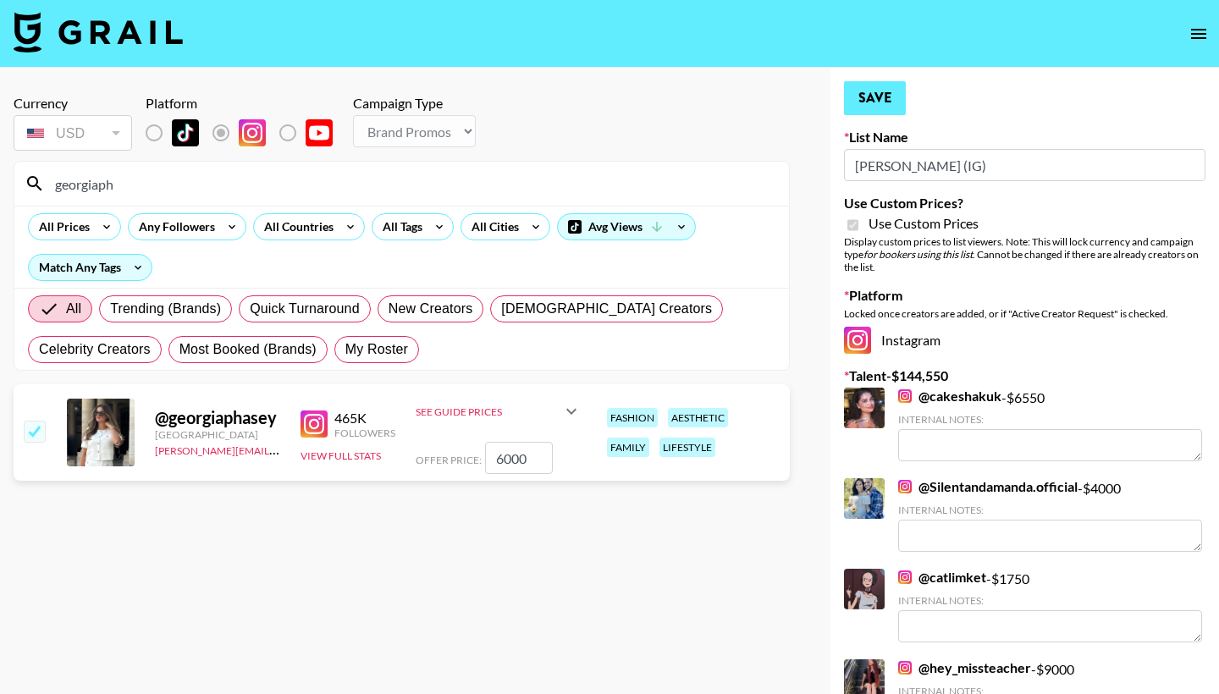
type input "6000"
click at [862, 97] on button "Save" at bounding box center [875, 98] width 62 height 34
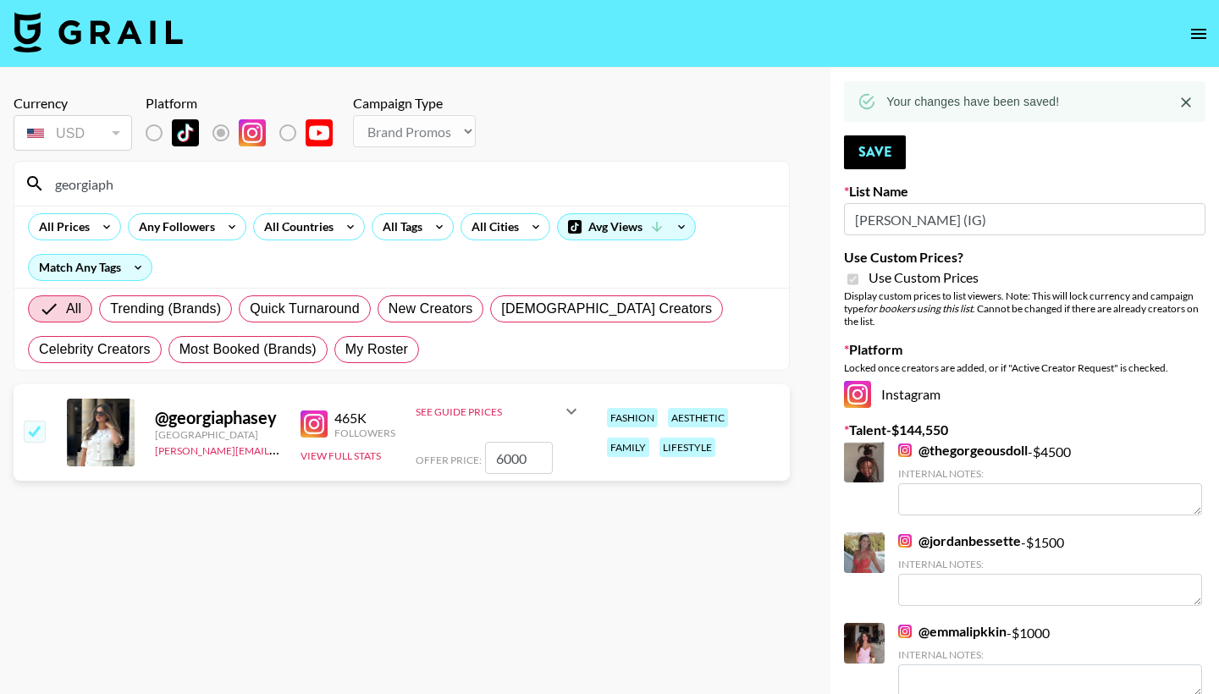
drag, startPoint x: 162, startPoint y: 190, endPoint x: 36, endPoint y: 185, distance: 126.2
click at [36, 187] on div "georgiaph" at bounding box center [401, 184] width 774 height 44
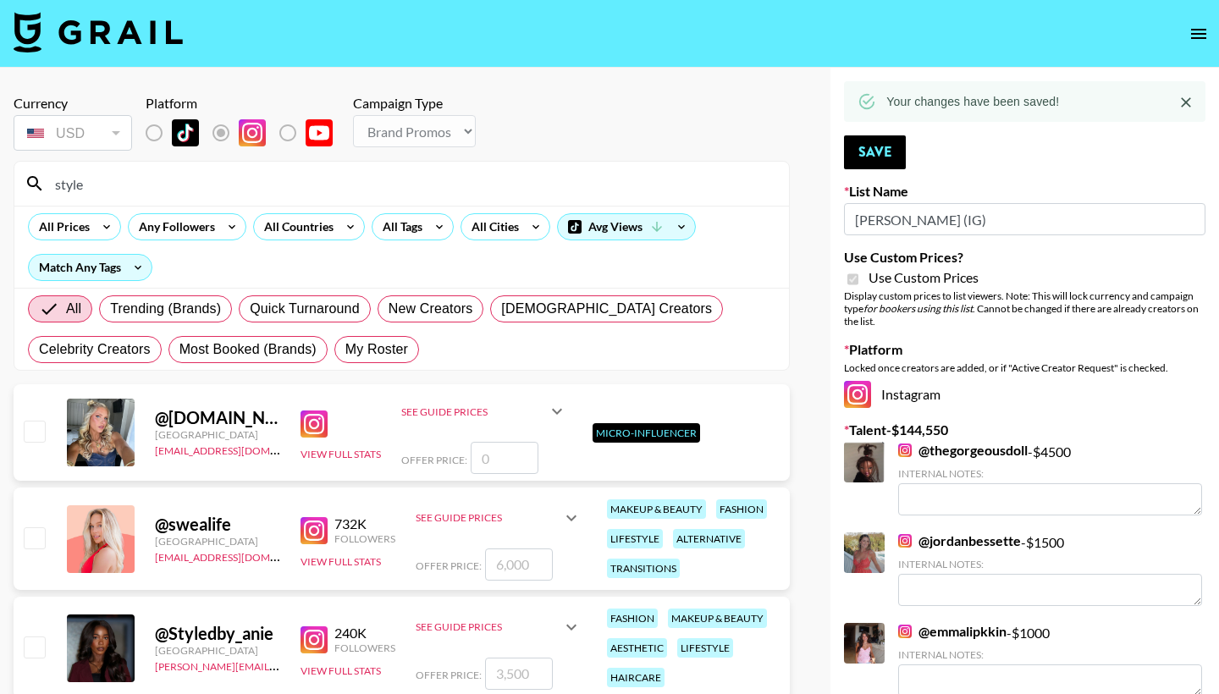
click at [28, 452] on div "@ acquired.style United States agreements@grail-talent.com View Full Stats See …" at bounding box center [402, 432] width 776 height 96
click at [133, 189] on input "style" at bounding box center [412, 183] width 734 height 27
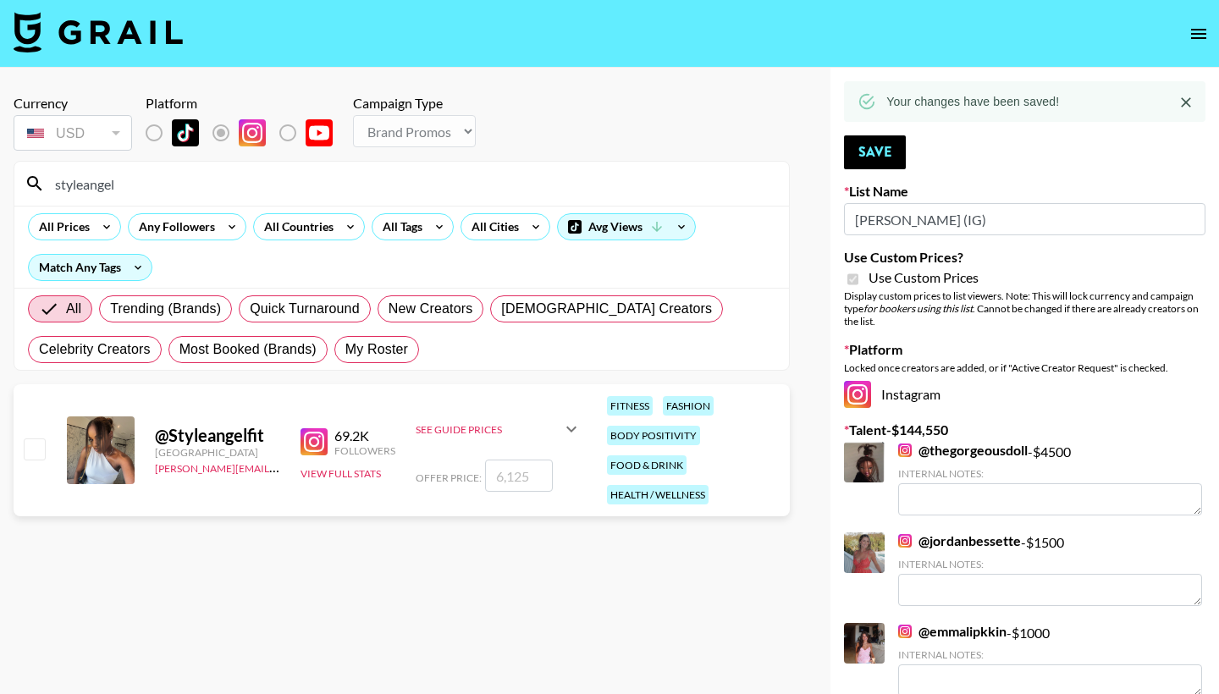
type input "styleangel"
click at [36, 447] on input "checkbox" at bounding box center [34, 448] width 20 height 20
checkbox input "true"
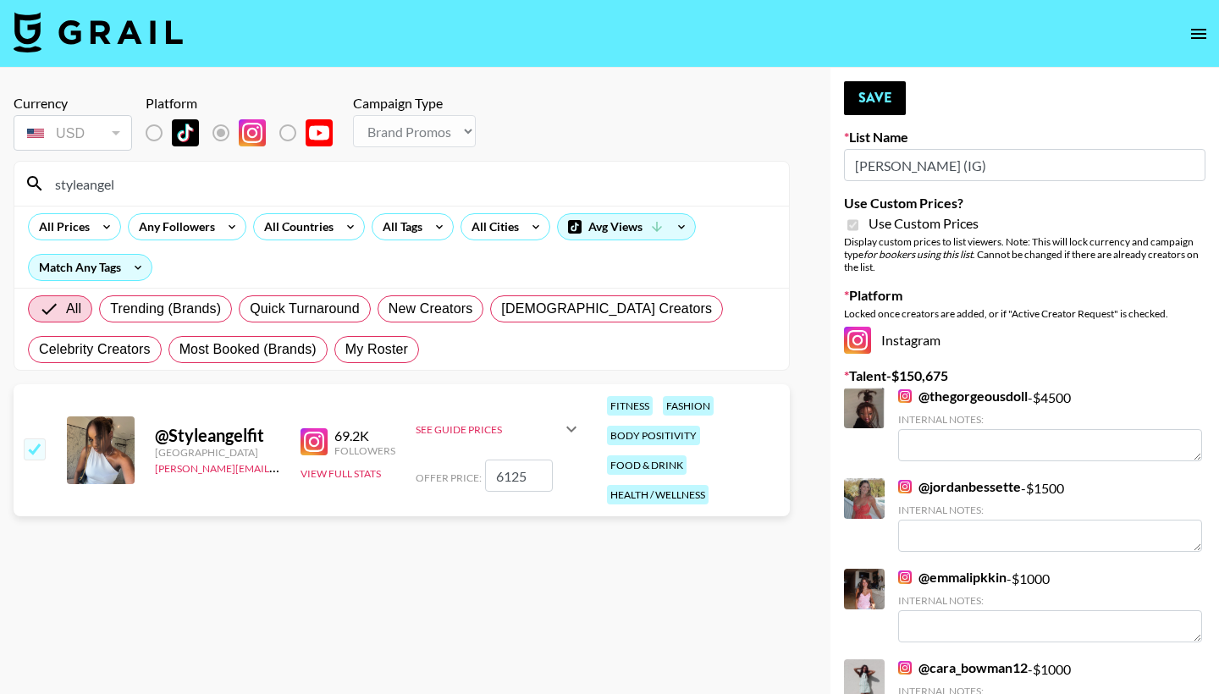
click at [551, 433] on div "See Guide Prices" at bounding box center [489, 429] width 146 height 13
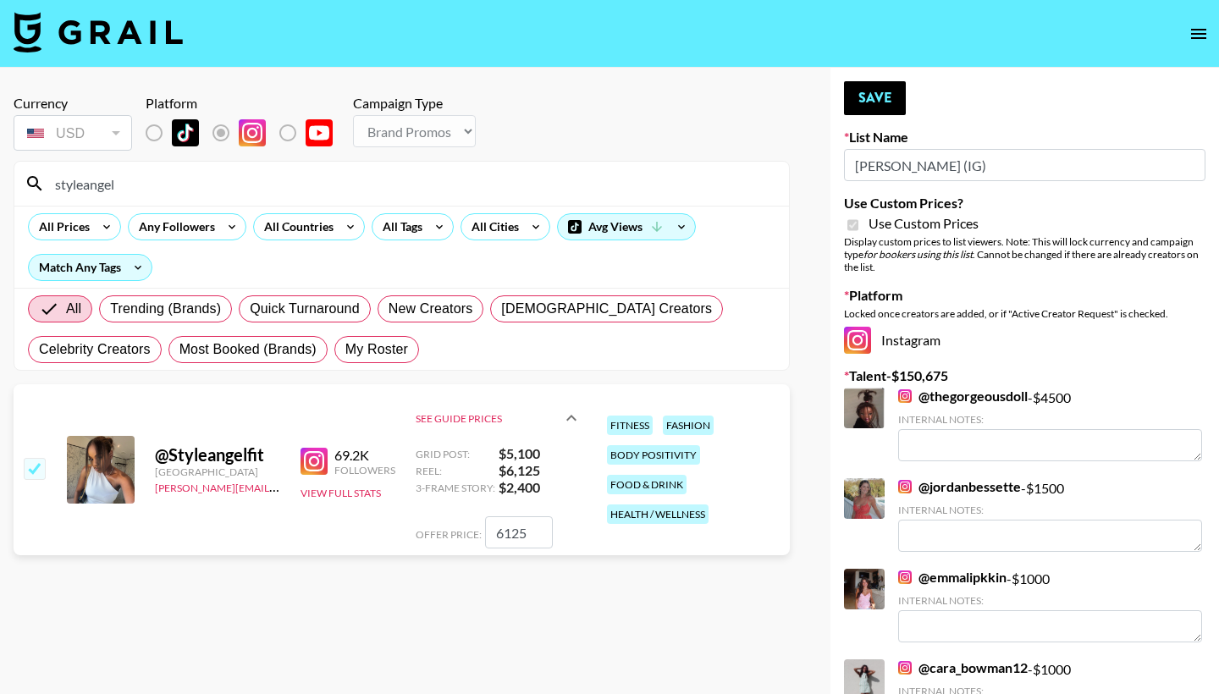
click at [502, 538] on input "6125" at bounding box center [519, 532] width 68 height 32
click at [527, 535] on input "2225" at bounding box center [519, 532] width 68 height 32
type input "2250"
click at [867, 96] on button "Save" at bounding box center [875, 98] width 62 height 34
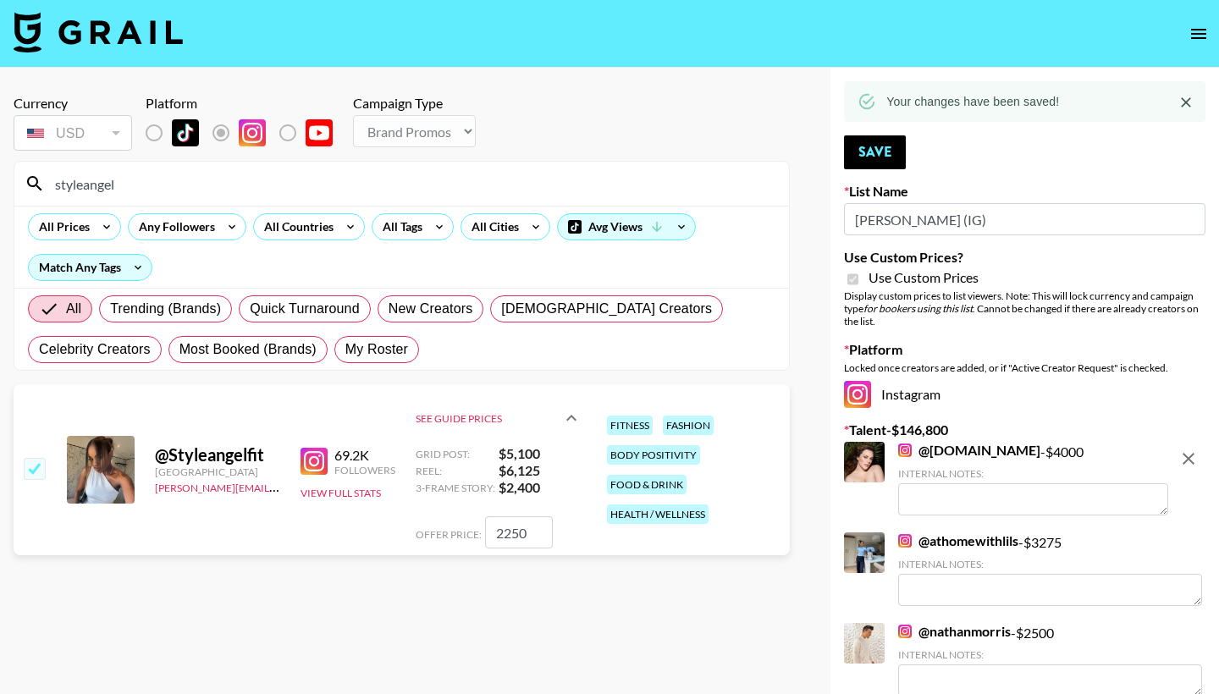
drag, startPoint x: 130, startPoint y: 190, endPoint x: 48, endPoint y: 186, distance: 81.3
click at [48, 186] on input "styleangel" at bounding box center [412, 183] width 734 height 27
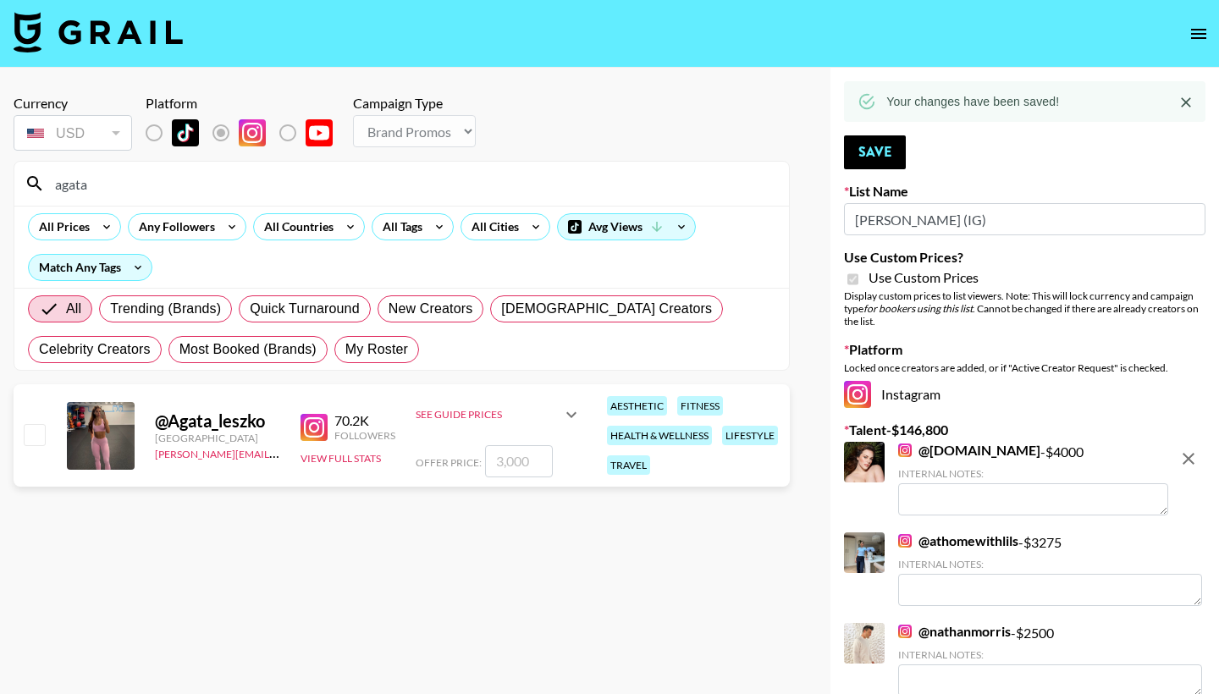
type input "agata"
click at [35, 433] on input "checkbox" at bounding box center [34, 434] width 20 height 20
checkbox input "true"
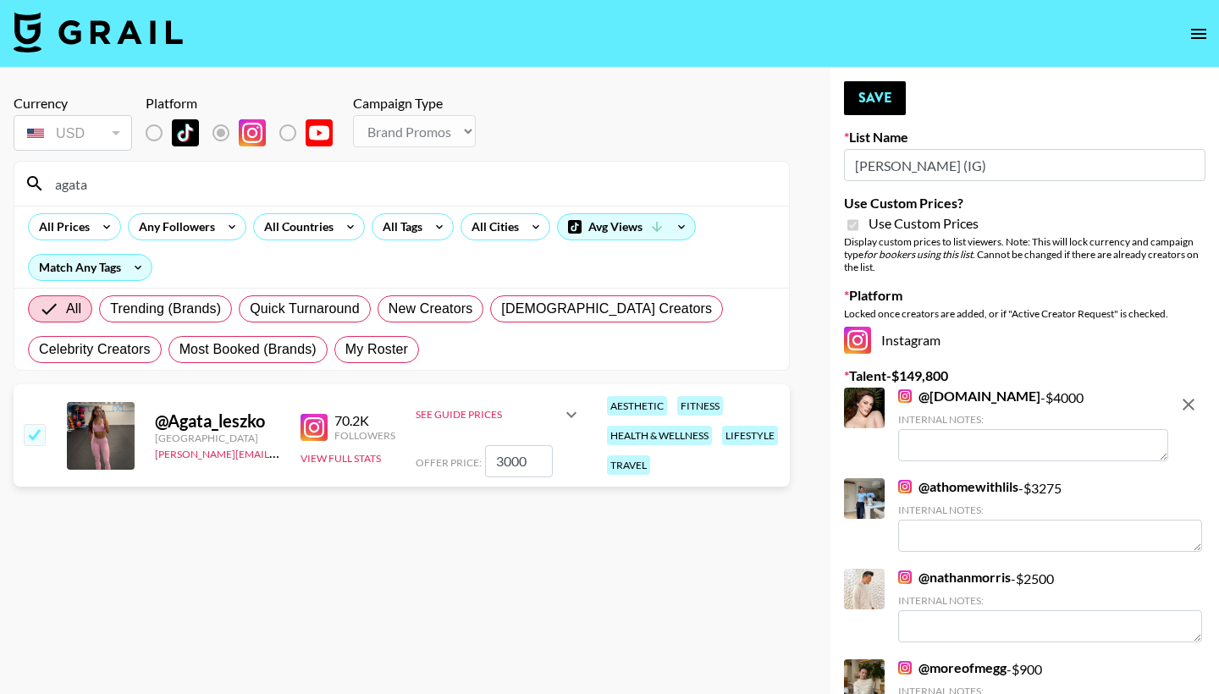
click at [507, 465] on input "3000" at bounding box center [519, 461] width 68 height 32
type input "300"
checkbox input "false"
checkbox input "true"
type input "2250"
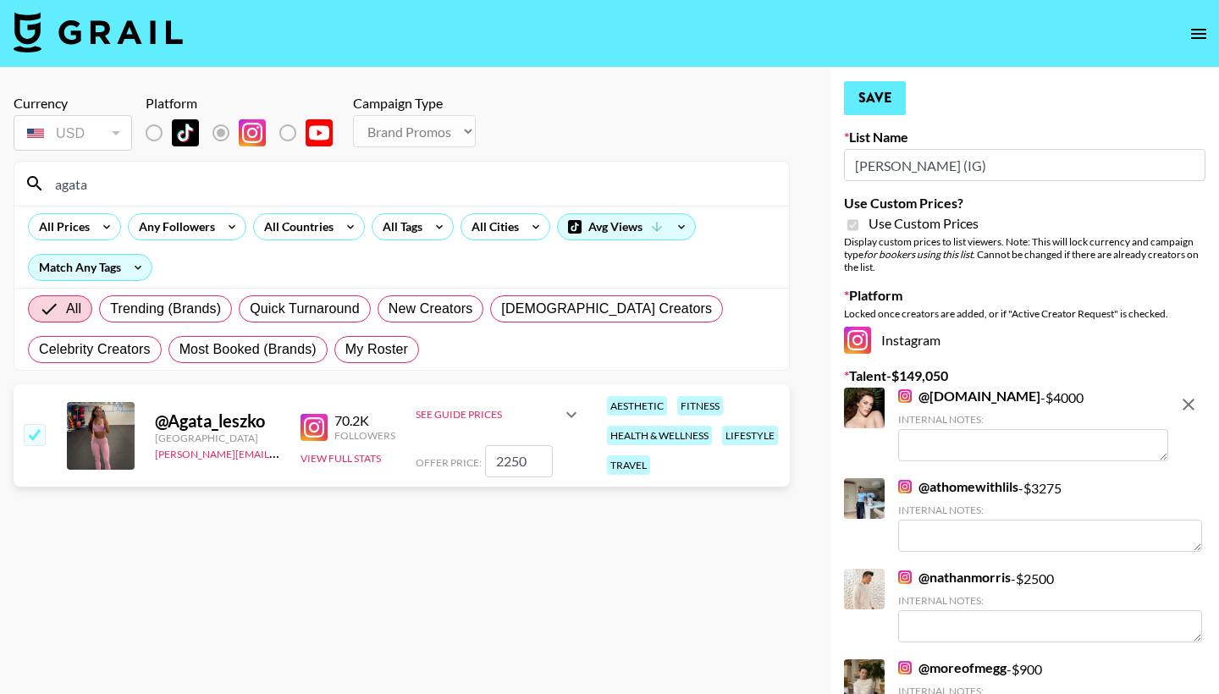
click at [879, 102] on button "Save" at bounding box center [875, 98] width 62 height 34
